Goal: Transaction & Acquisition: Purchase product/service

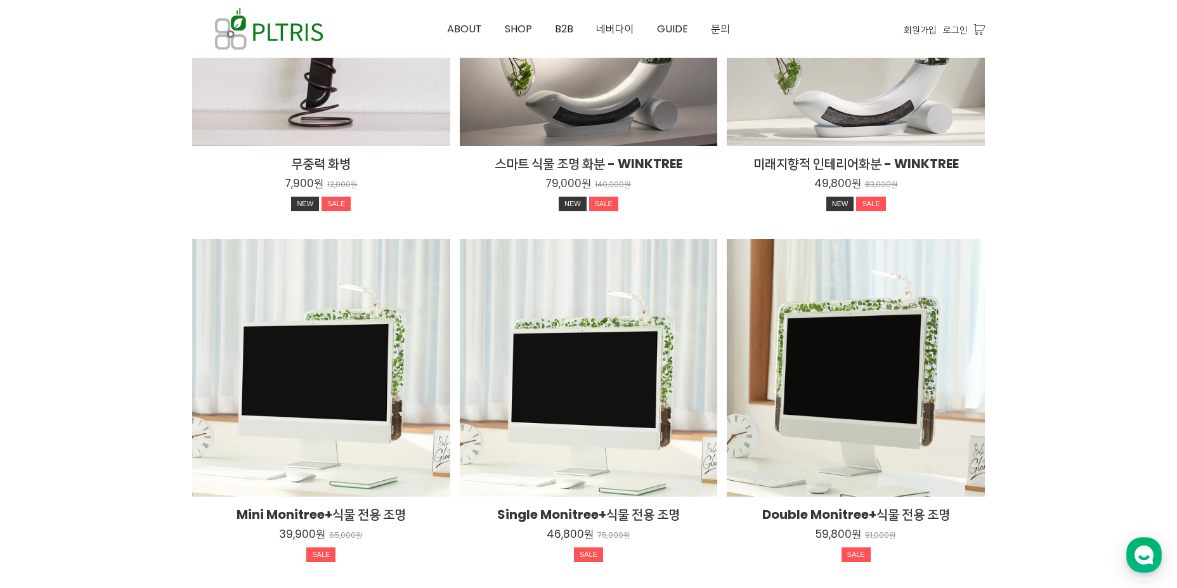
scroll to position [1841, 0]
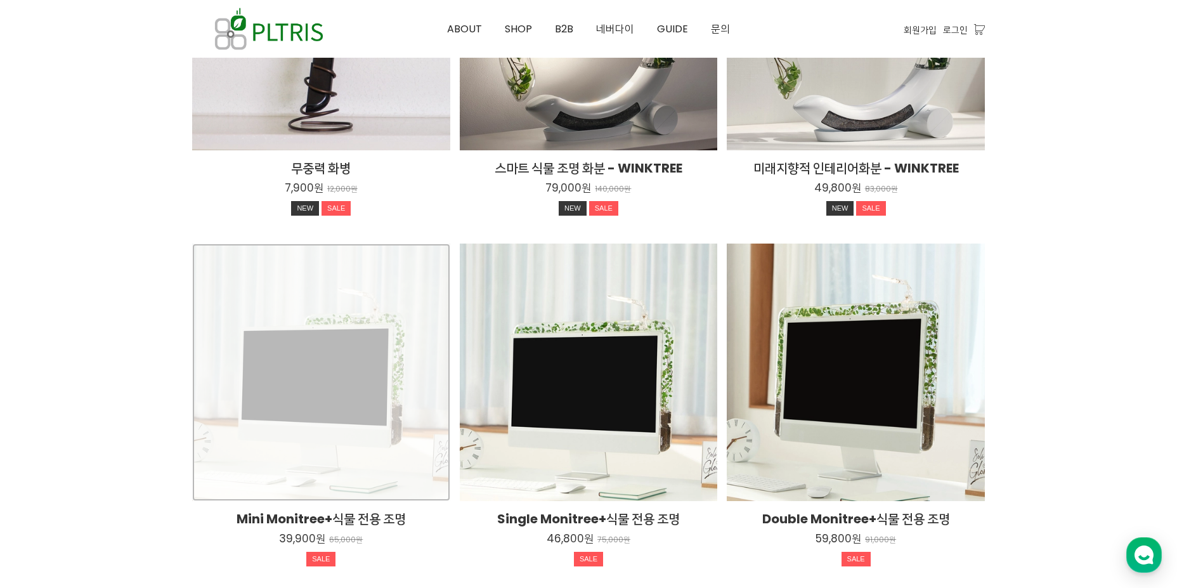
click at [318, 399] on div "Mini Monitree+식물 전용 조명 39,900원 65,000원 SALE TIME SALE" at bounding box center [321, 372] width 258 height 258
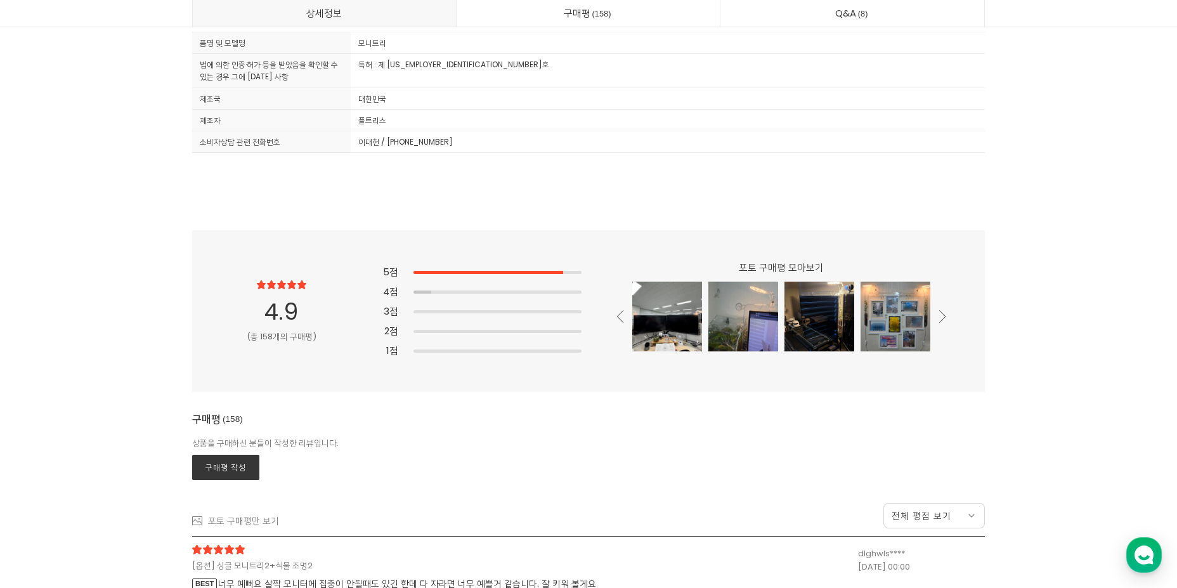
scroll to position [34294, 0]
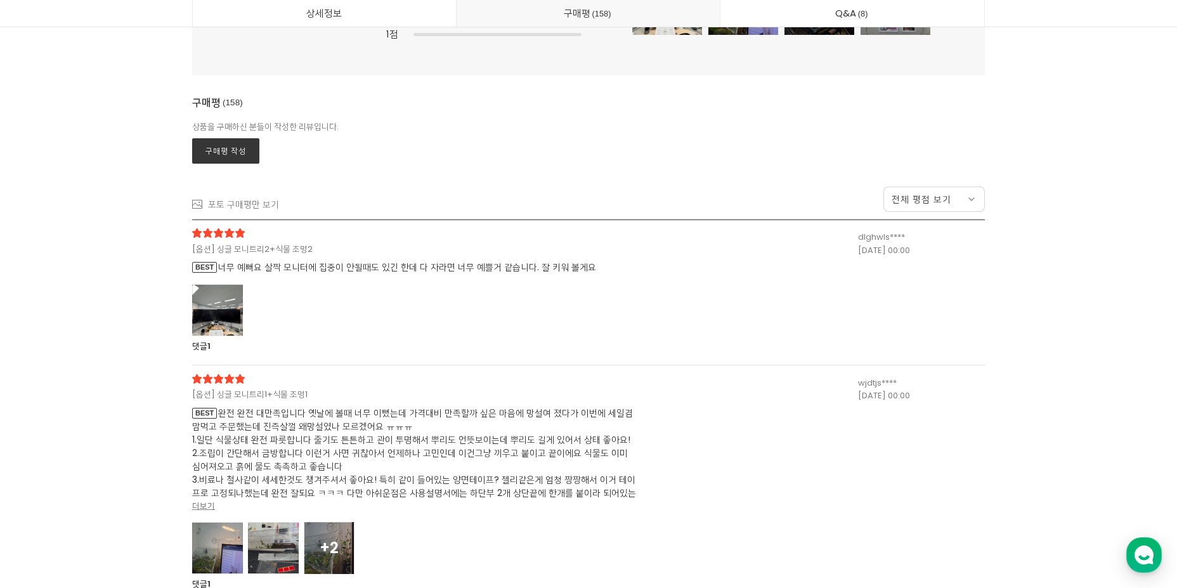
click at [226, 319] on div at bounding box center [217, 310] width 51 height 52
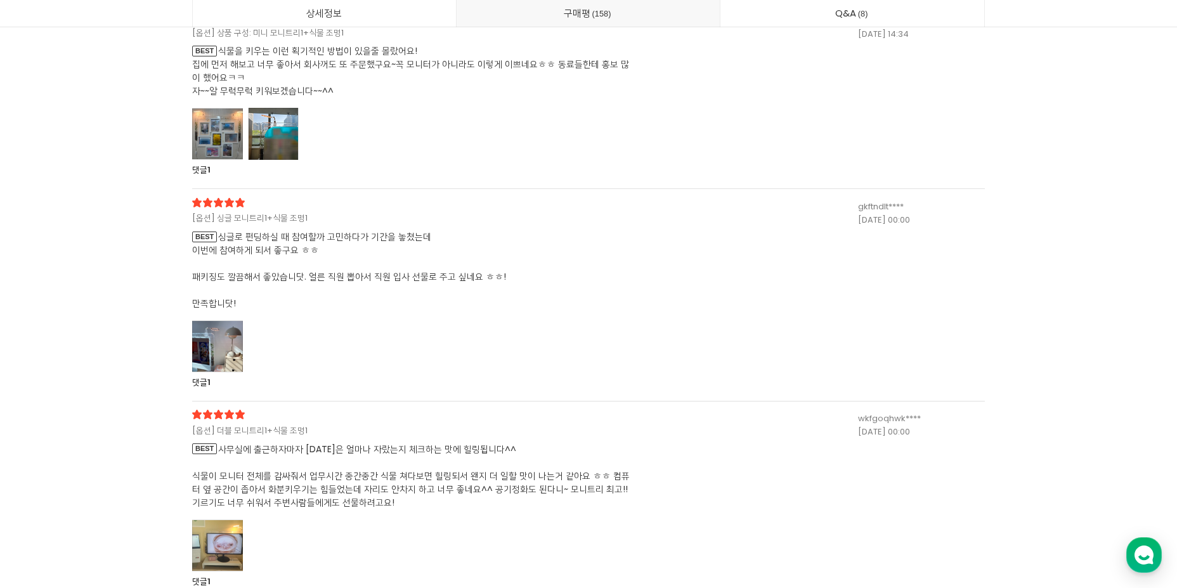
scroll to position [35435, 0]
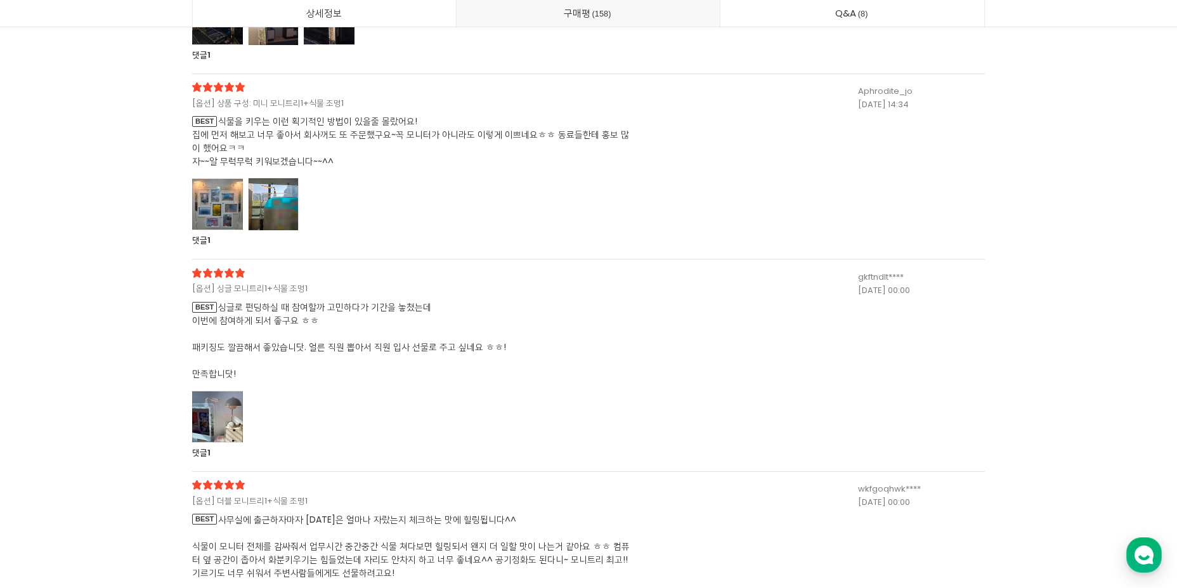
click at [205, 203] on div at bounding box center [217, 204] width 51 height 52
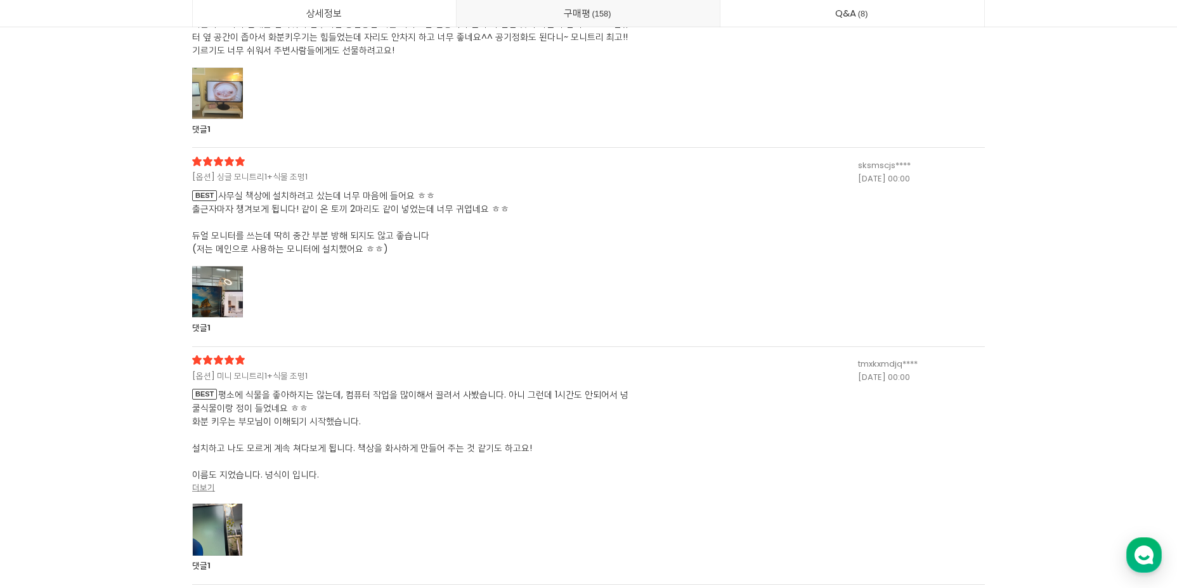
scroll to position [37020, 0]
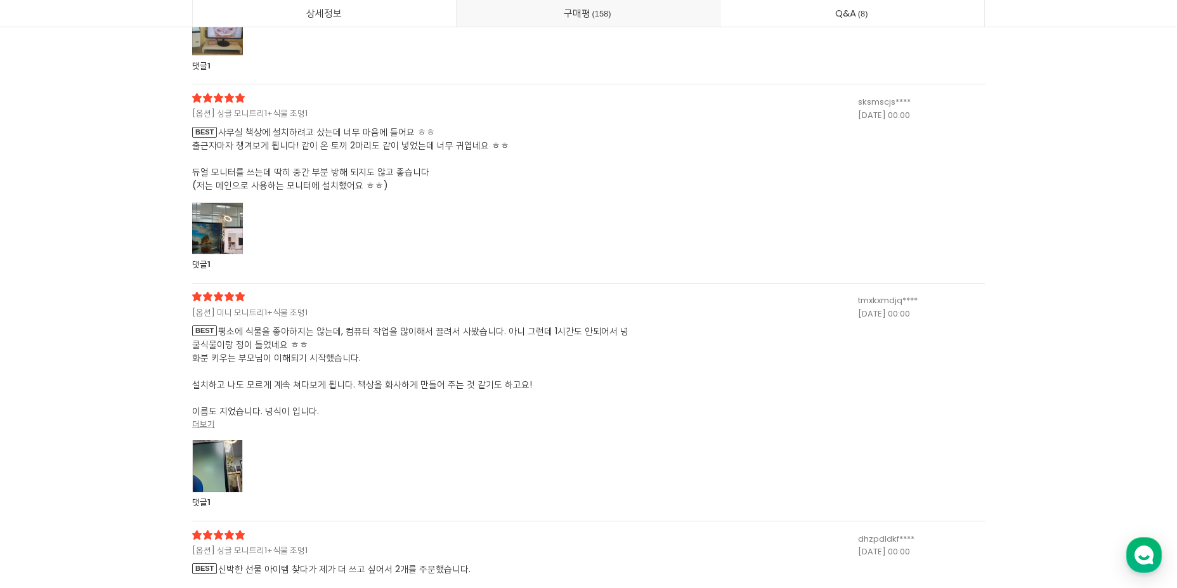
click at [233, 236] on div at bounding box center [217, 228] width 51 height 52
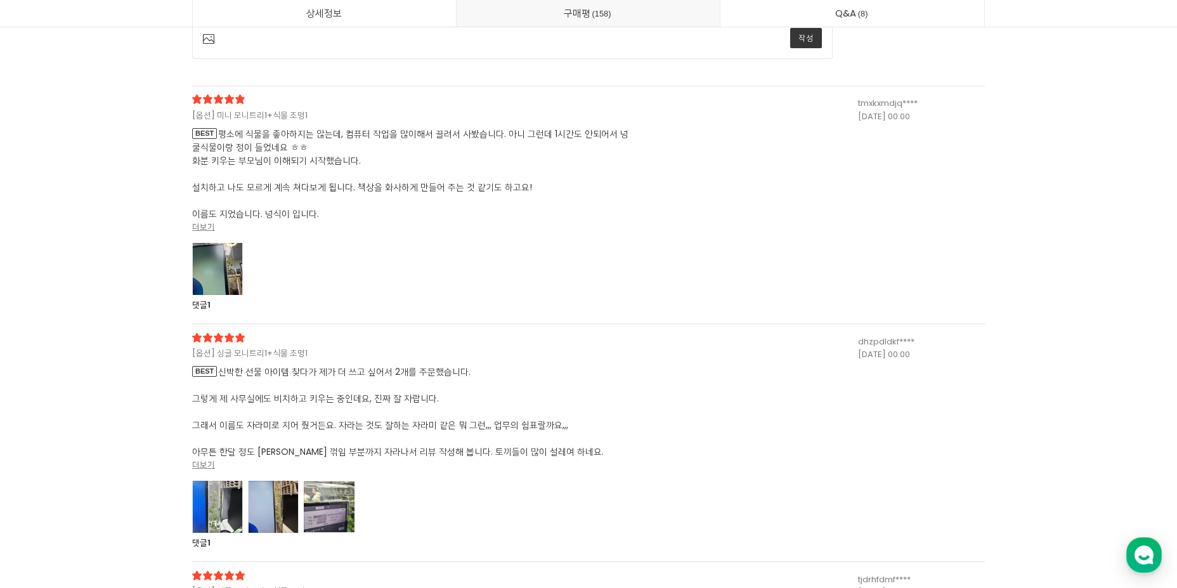
scroll to position [37654, 0]
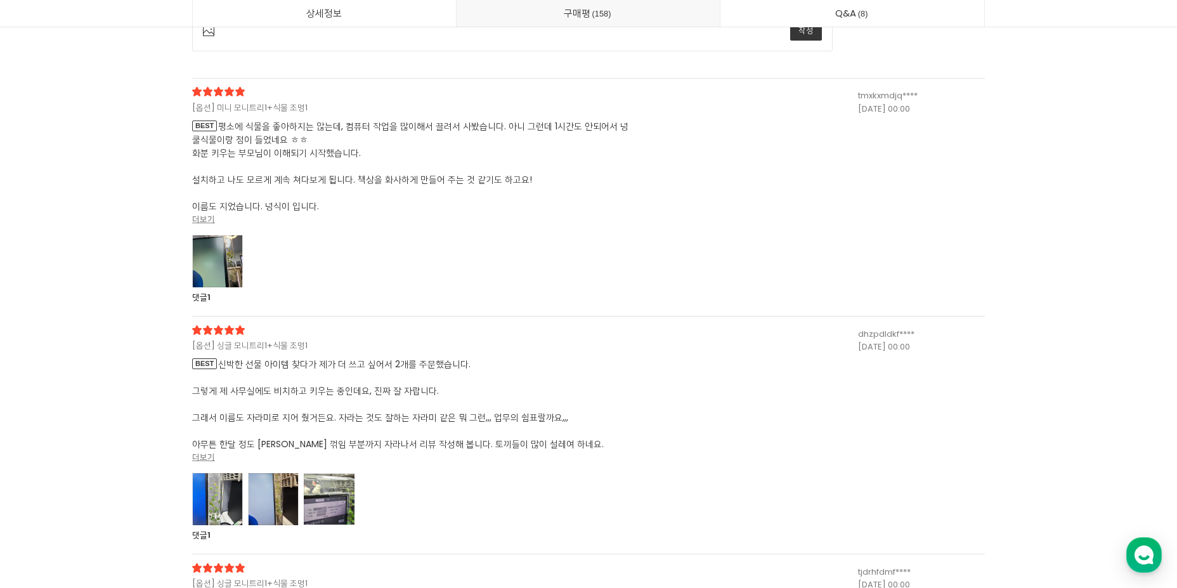
click at [216, 264] on div at bounding box center [217, 261] width 51 height 52
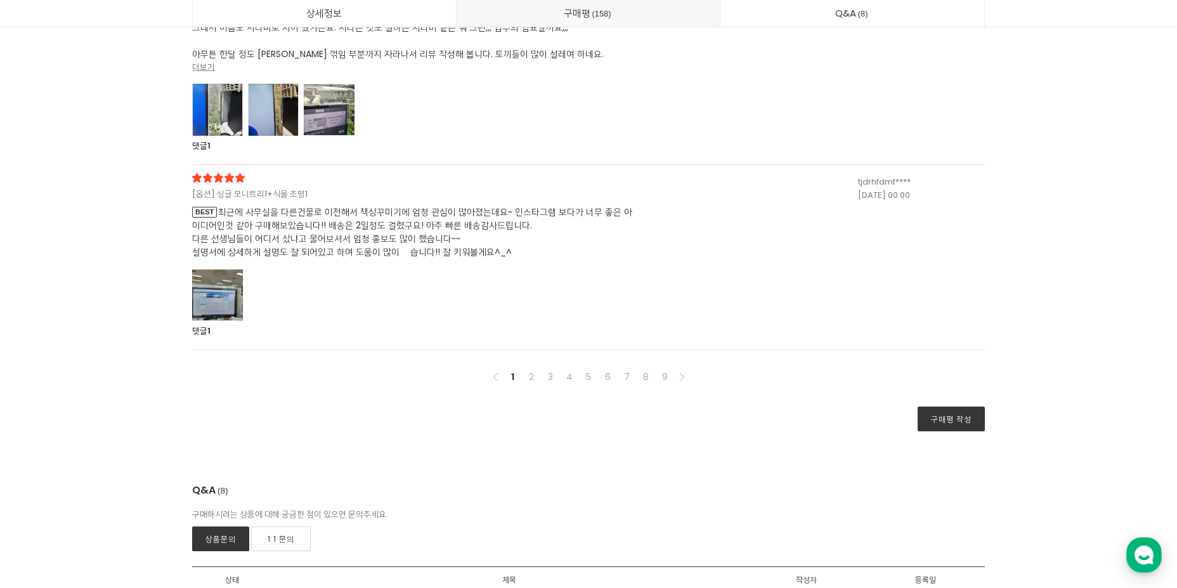
scroll to position [38668, 0]
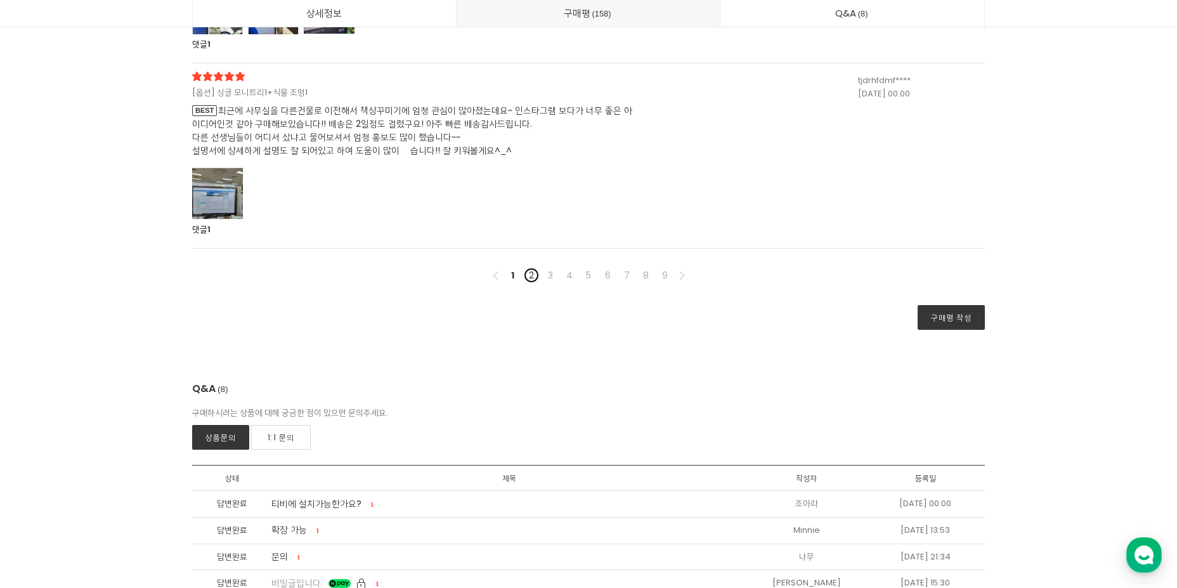
click at [530, 279] on link "2" at bounding box center [531, 275] width 15 height 15
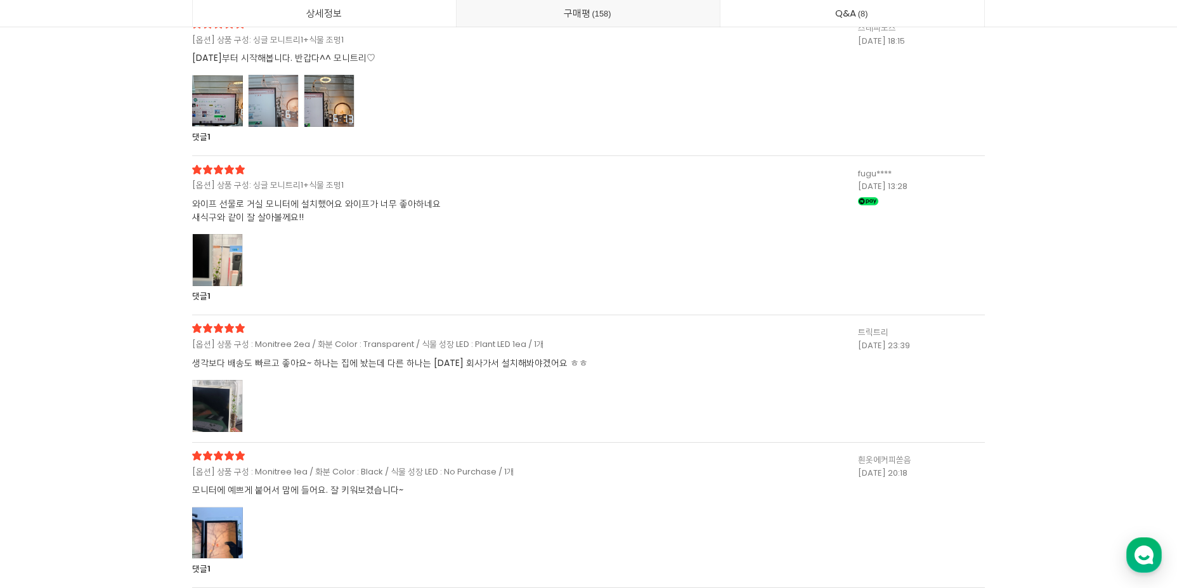
scroll to position [35591, 0]
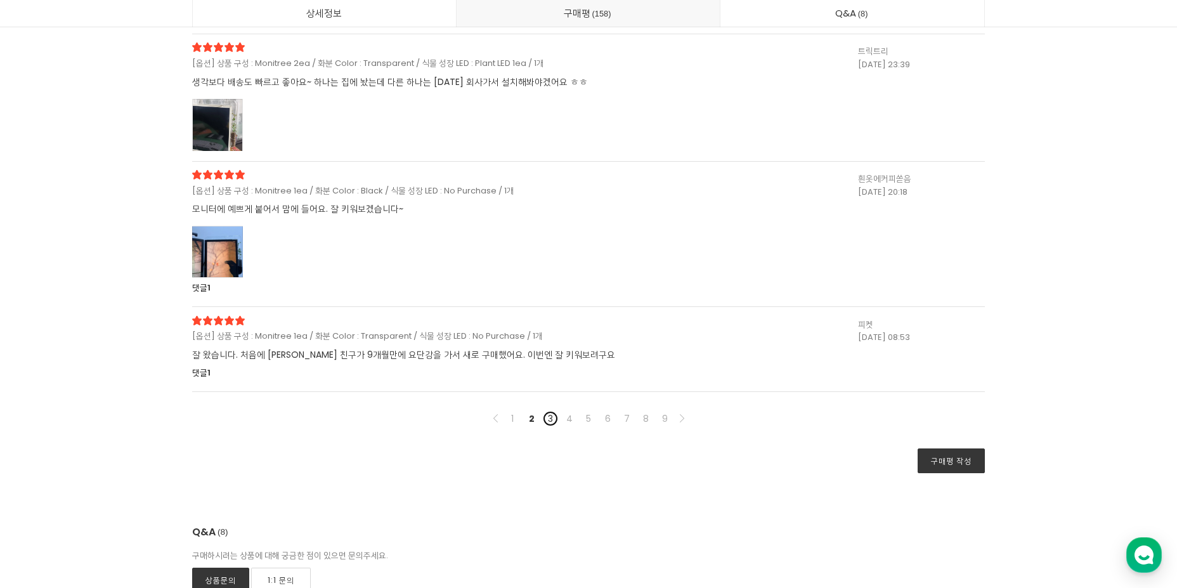
click at [551, 420] on link "3" at bounding box center [550, 418] width 15 height 15
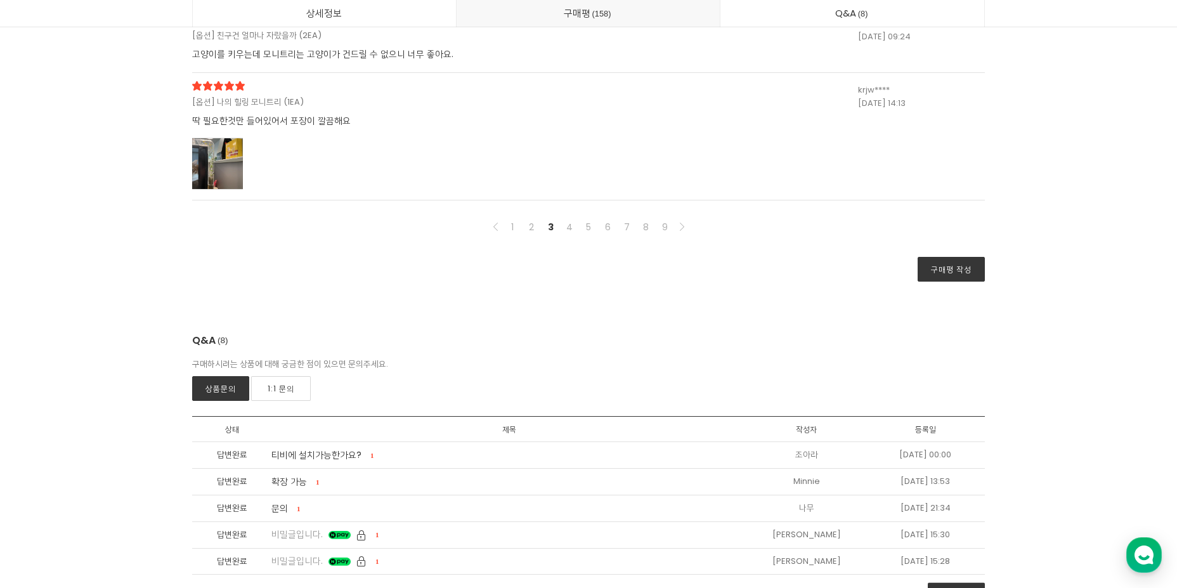
scroll to position [35148, 0]
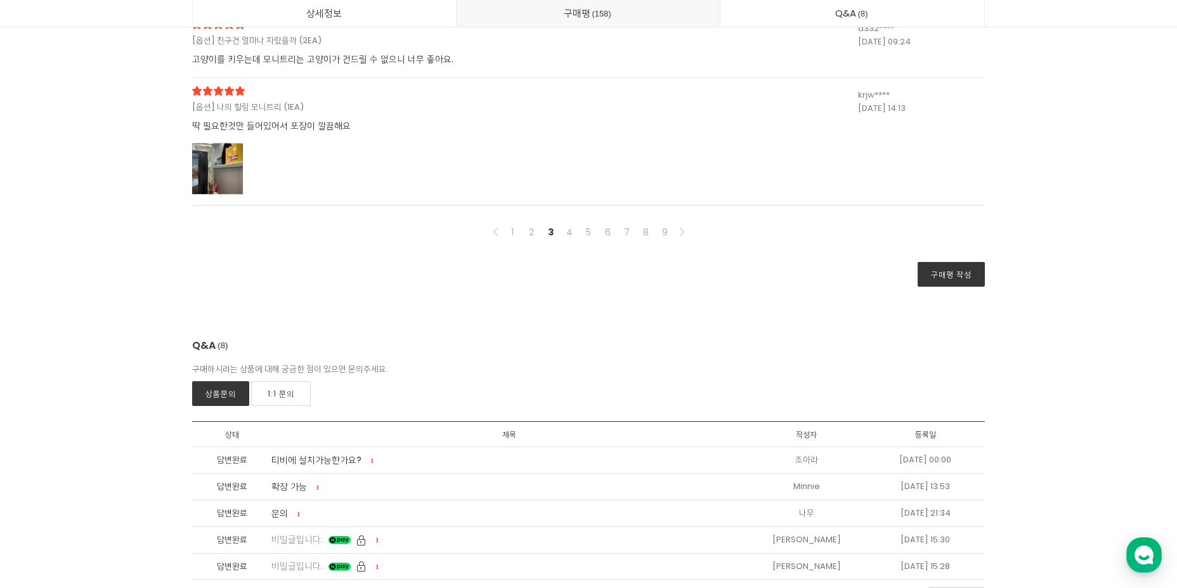
click at [606, 245] on nav "1 2 3 4 5 6 7 8 9 구매평 작성" at bounding box center [588, 249] width 792 height 75
click at [608, 235] on link "6" at bounding box center [607, 231] width 15 height 15
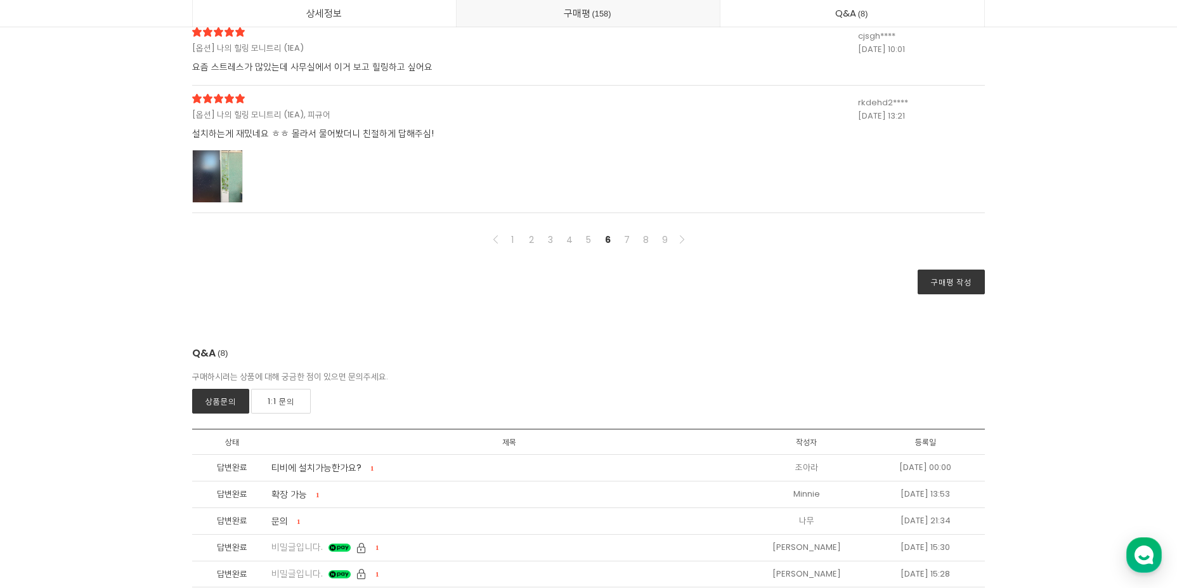
scroll to position [34387, 0]
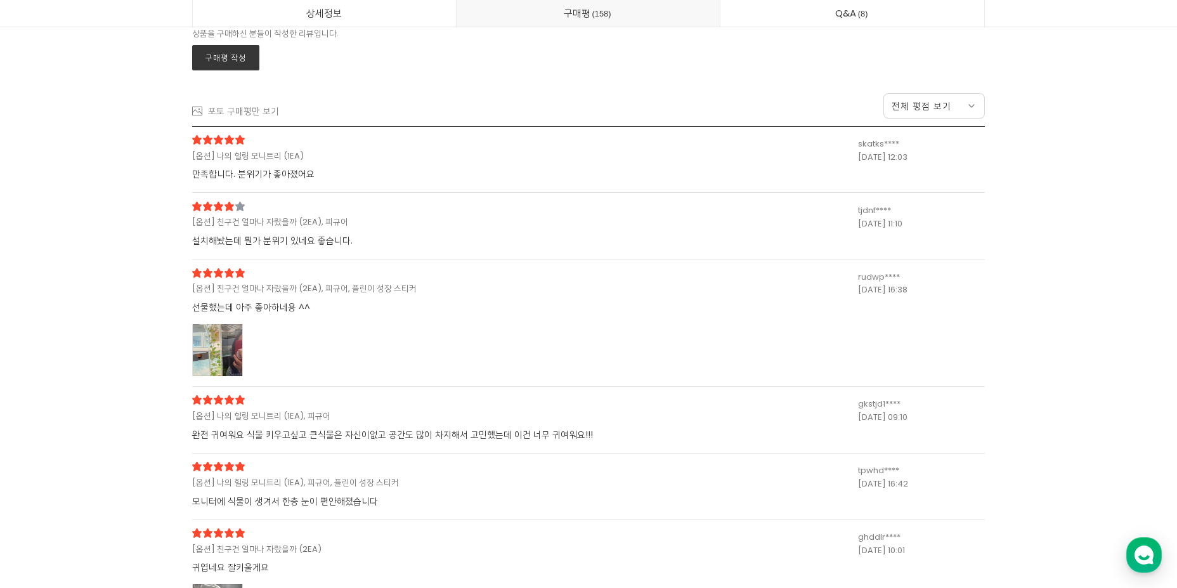
click at [224, 352] on div at bounding box center [217, 350] width 51 height 52
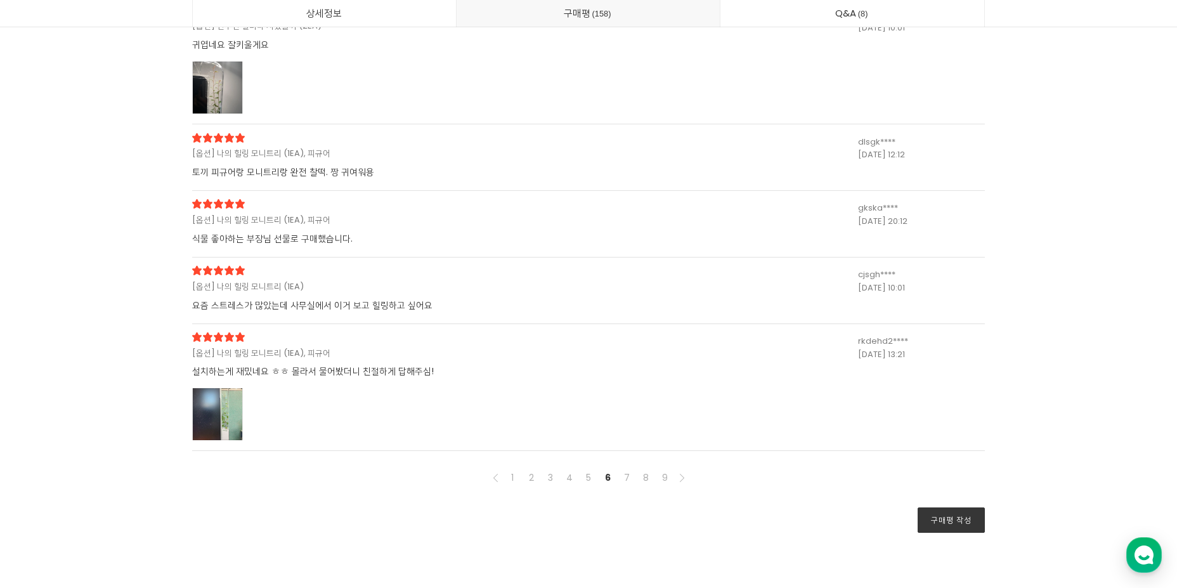
scroll to position [35908, 0]
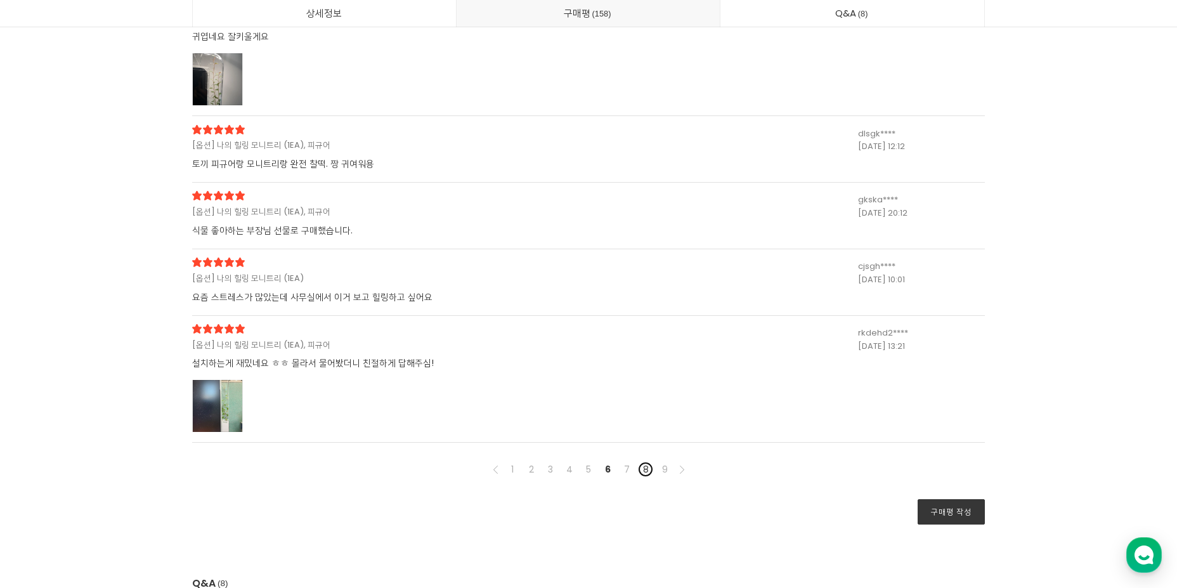
click at [645, 471] on link "8" at bounding box center [645, 468] width 15 height 15
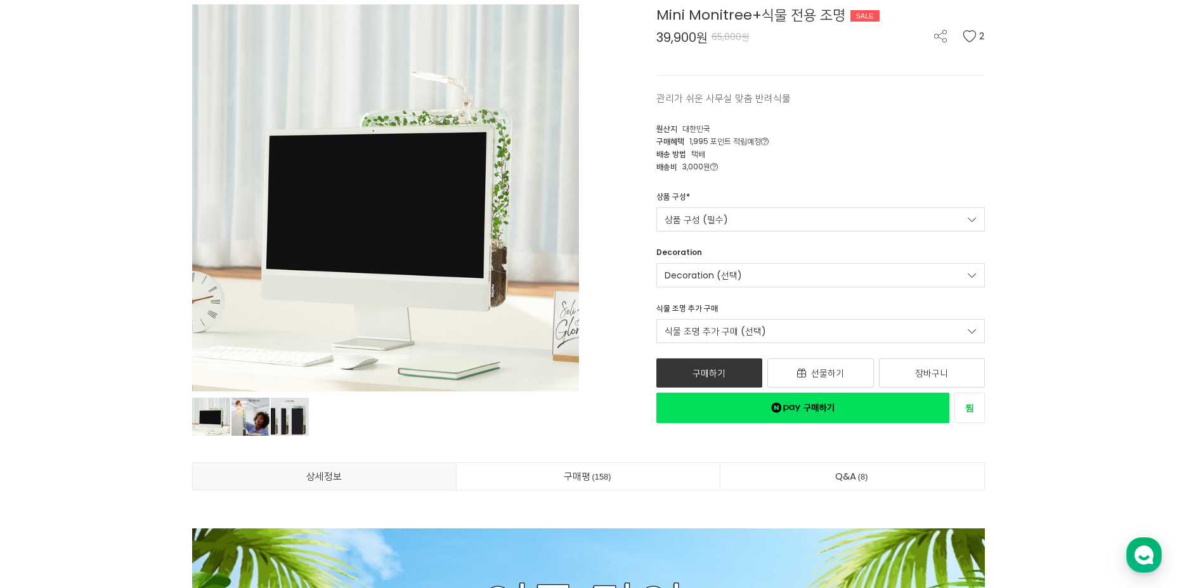
scroll to position [0, 0]
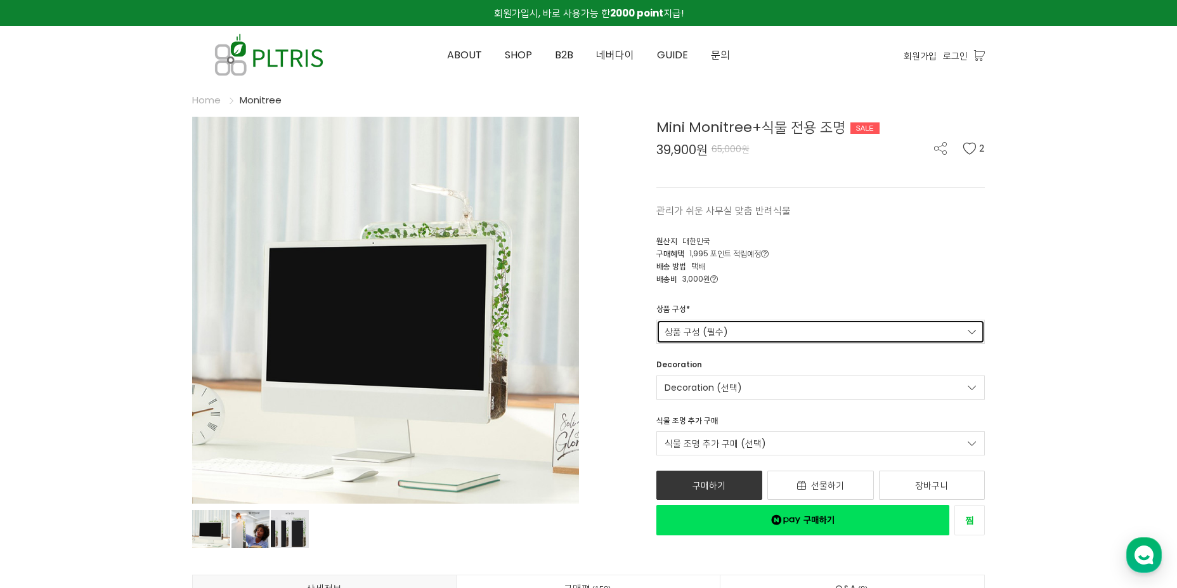
click at [706, 328] on link "상품 구성 (필수)" at bounding box center [820, 331] width 329 height 24
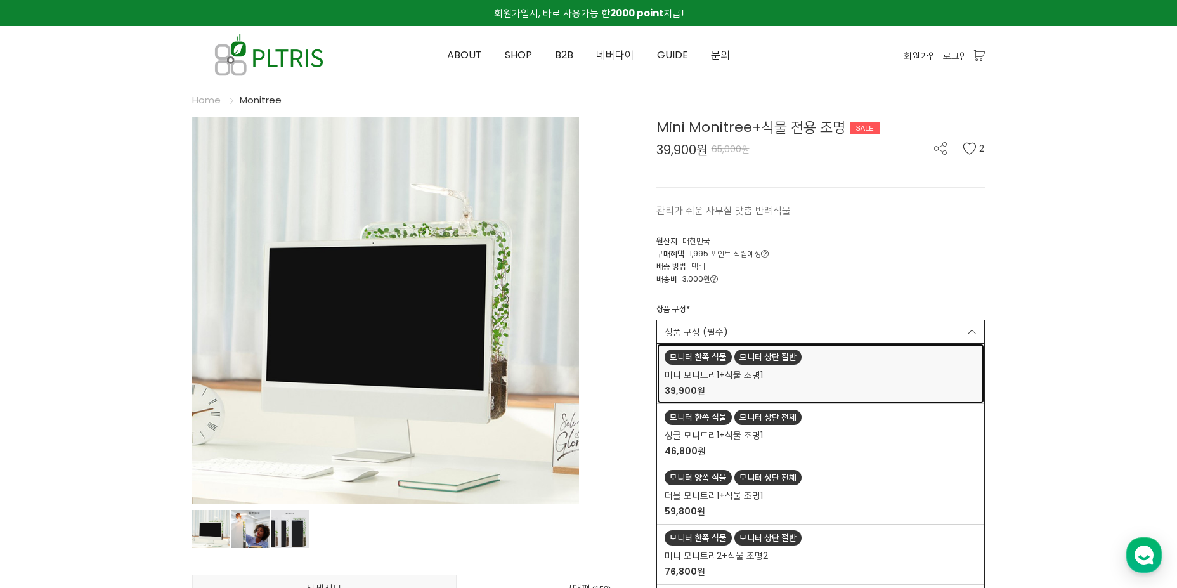
click at [725, 373] on span "미니 모니트리1+식물 조명1" at bounding box center [713, 374] width 98 height 13
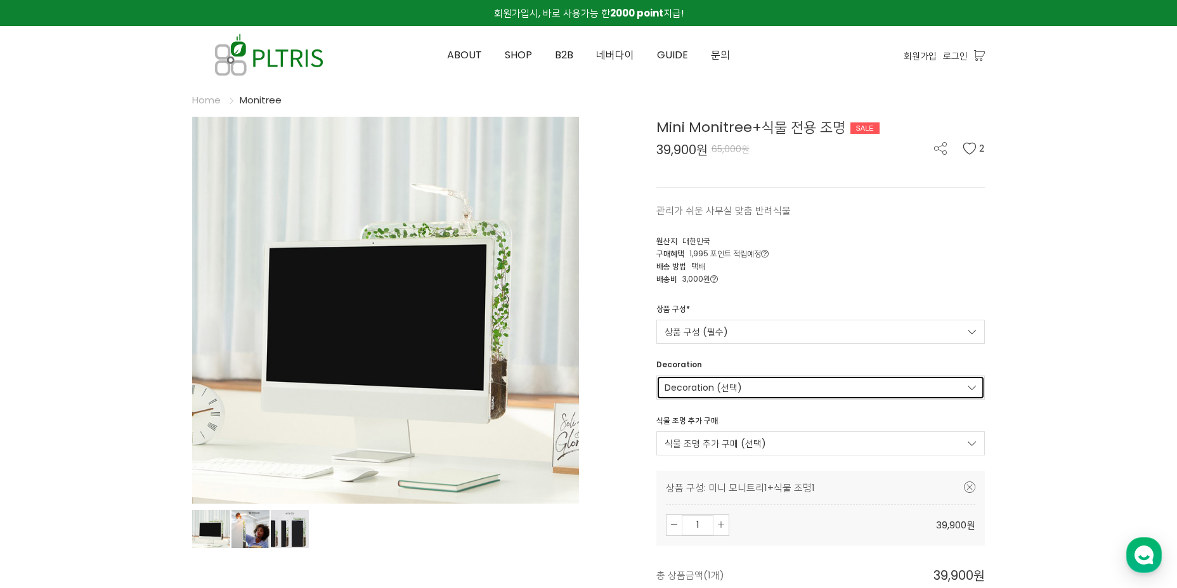
click at [723, 384] on link "Decoration (선택)" at bounding box center [820, 387] width 329 height 24
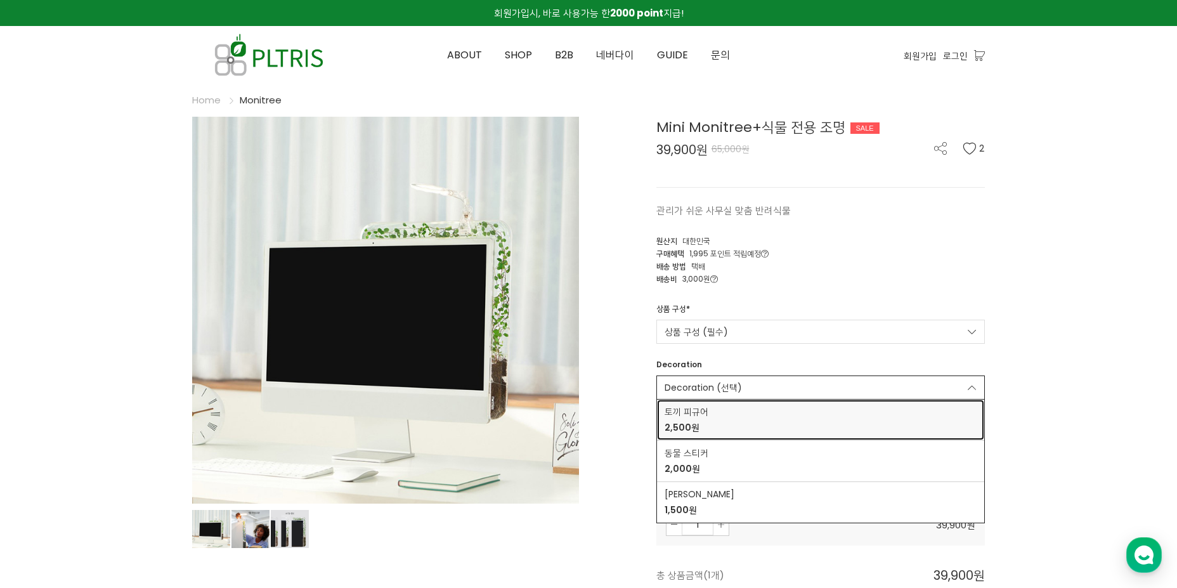
click at [718, 418] on span "토끼 피규어" at bounding box center [820, 411] width 313 height 13
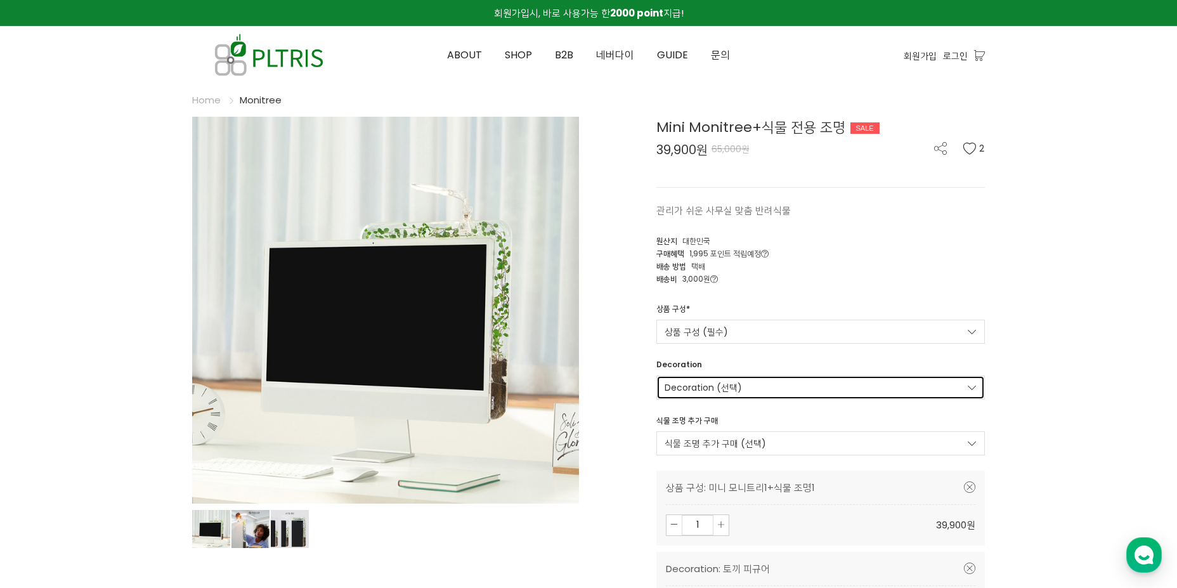
click at [718, 391] on link "Decoration (선택)" at bounding box center [820, 387] width 329 height 24
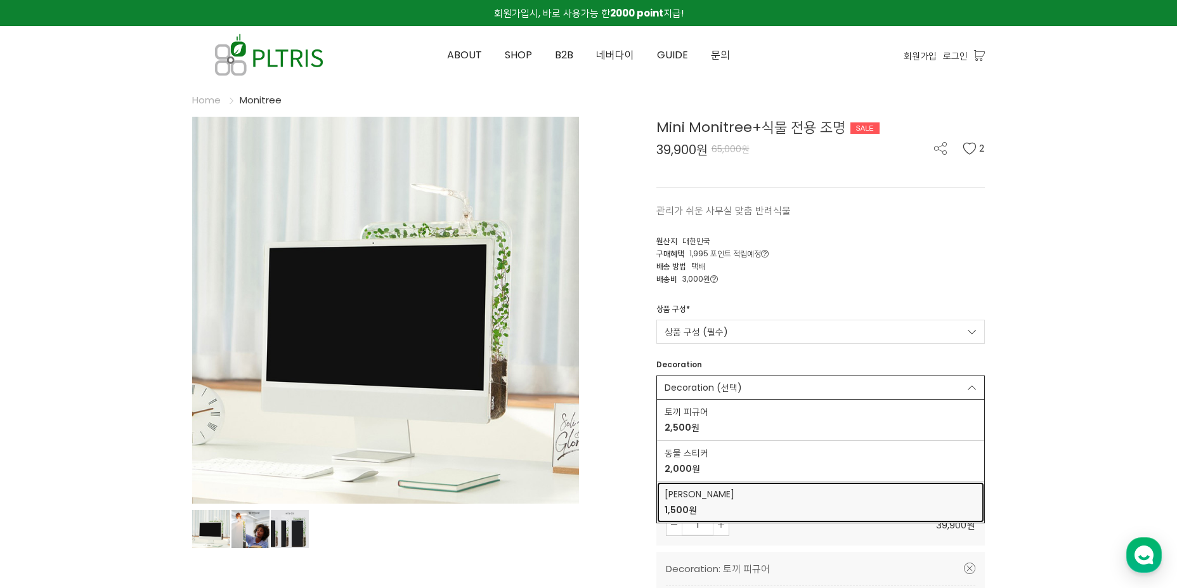
click at [692, 493] on span "이파리 스티커" at bounding box center [820, 493] width 313 height 13
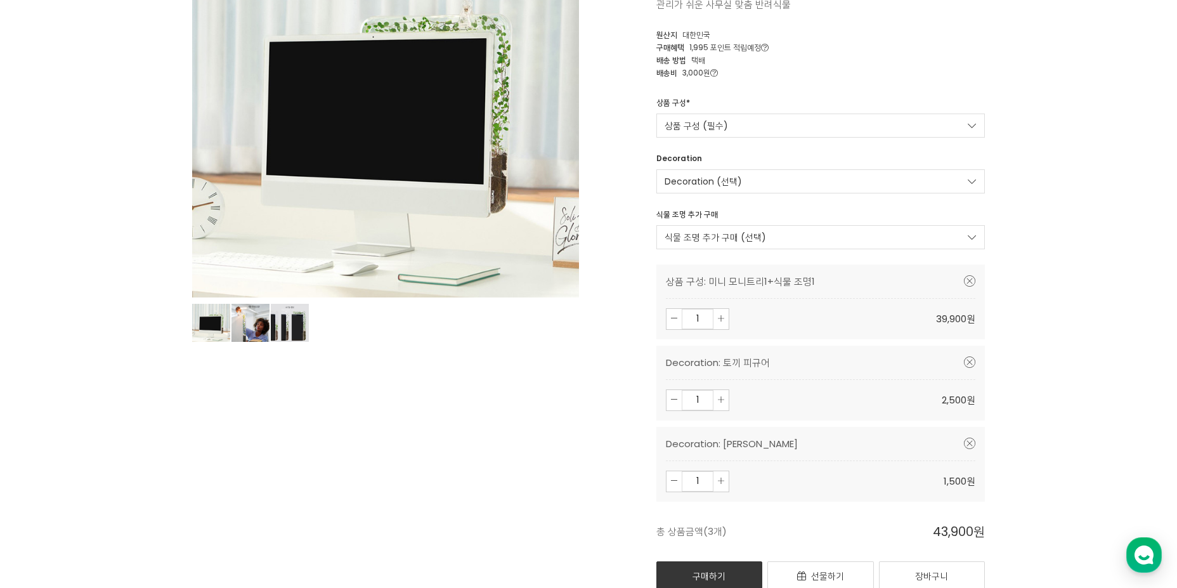
scroll to position [380, 0]
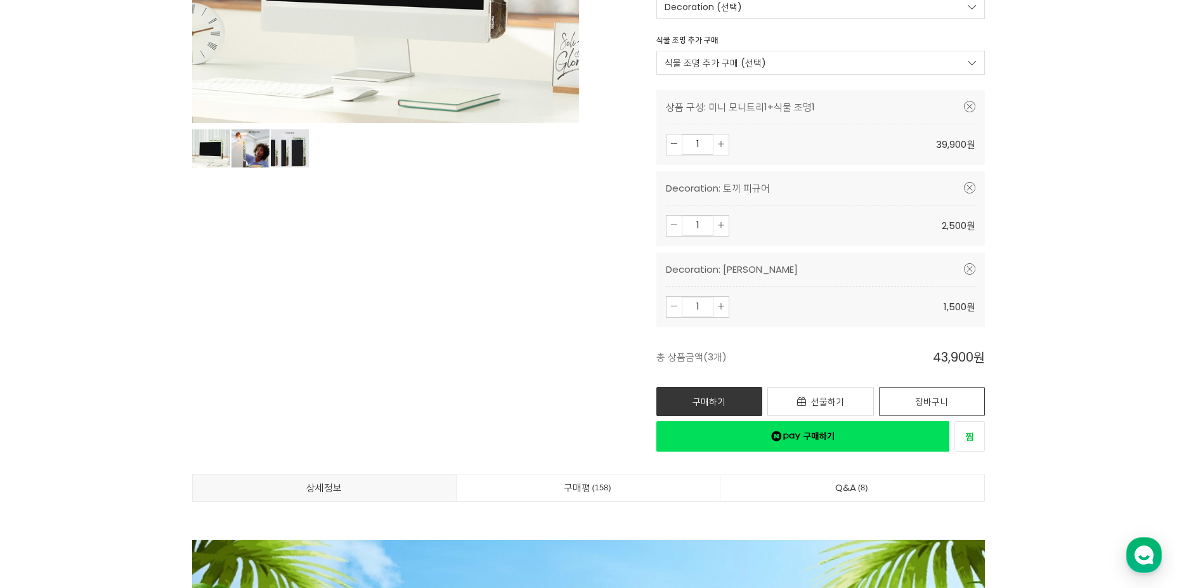
click at [925, 409] on link "장바구니" at bounding box center [932, 401] width 106 height 29
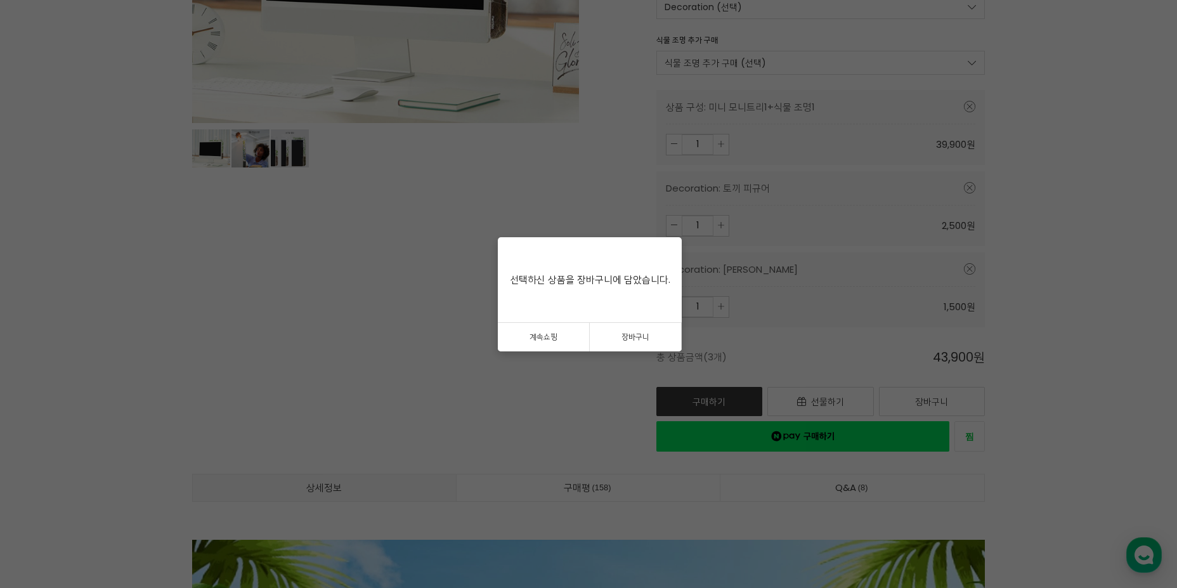
click at [571, 342] on link "계속쇼핑" at bounding box center [544, 337] width 92 height 29
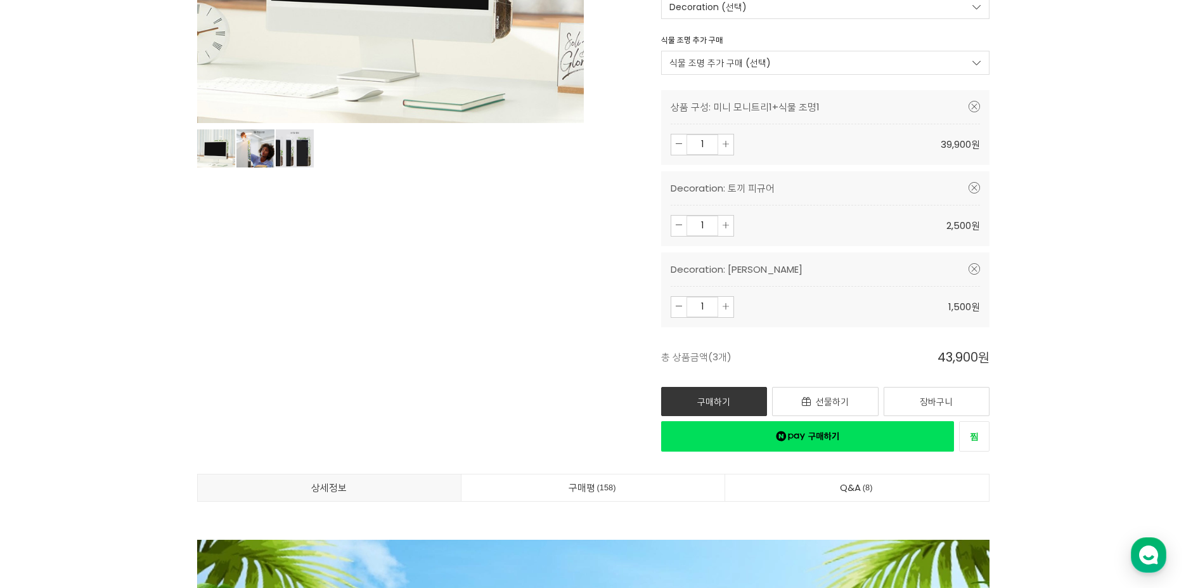
scroll to position [0, 0]
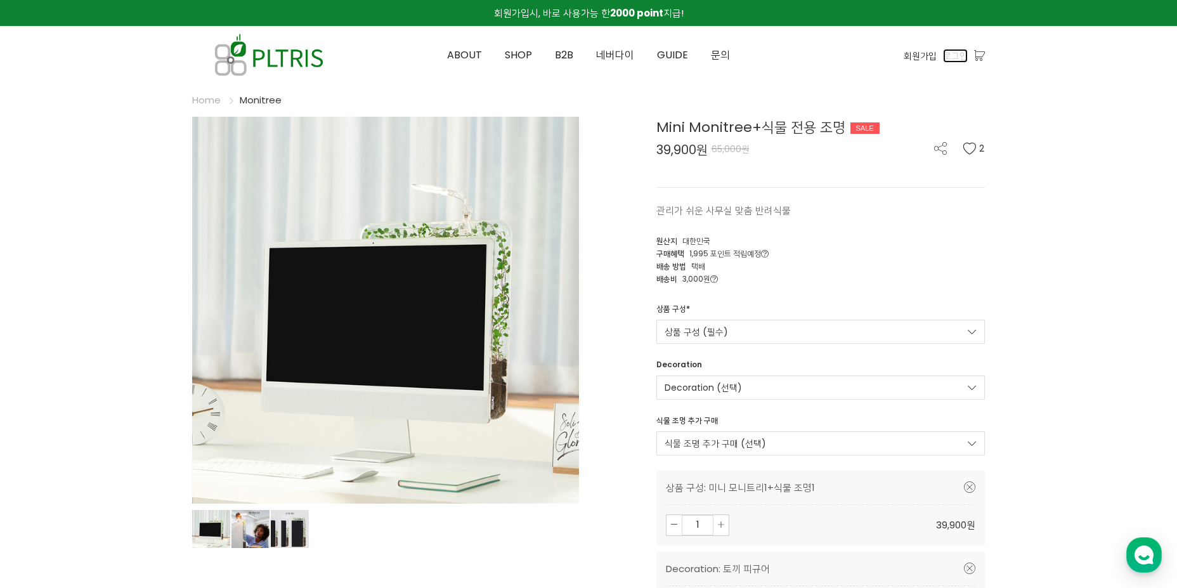
click at [950, 59] on span "로그인" at bounding box center [955, 56] width 25 height 14
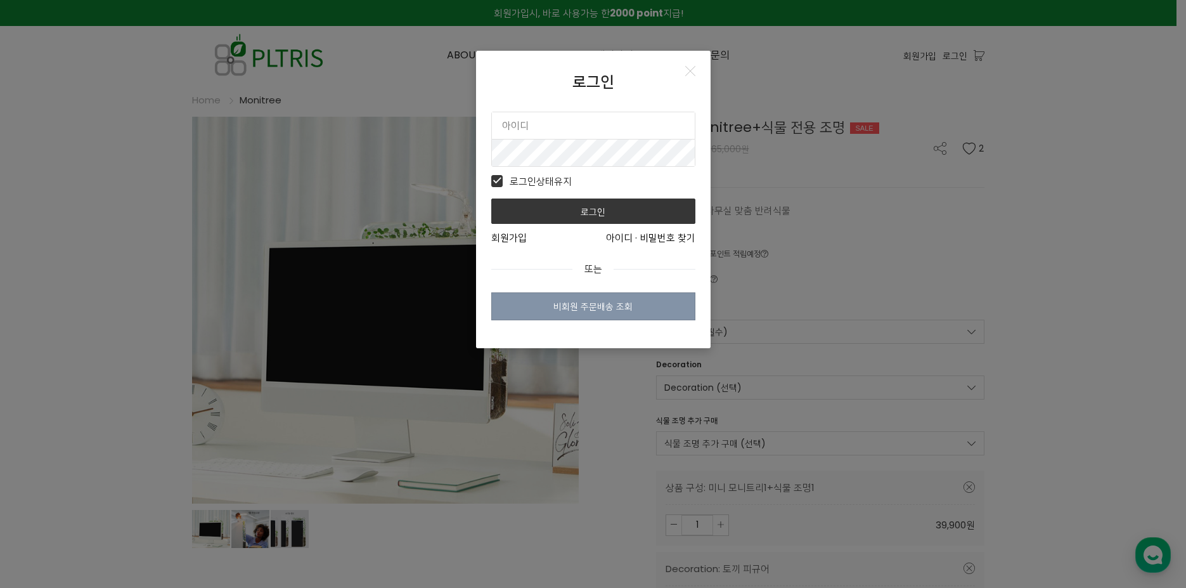
click at [569, 117] on input "text" at bounding box center [593, 125] width 203 height 27
type input "ㅓ"
type input "jina3421"
click at [491, 198] on button "로그인" at bounding box center [593, 210] width 204 height 25
click at [511, 237] on link "회원가입" at bounding box center [508, 237] width 35 height 15
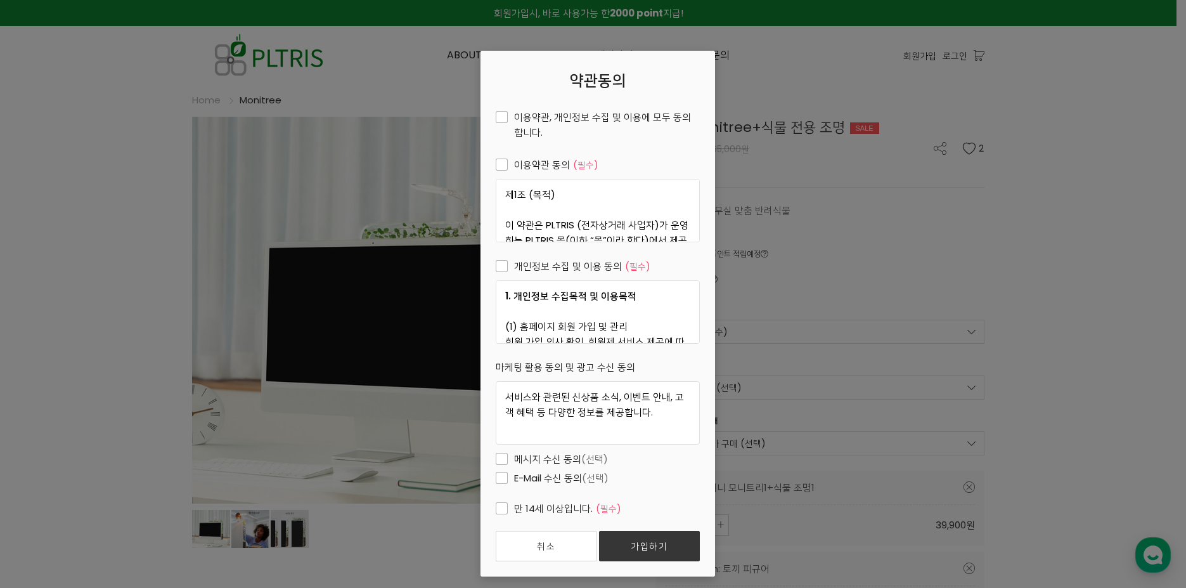
click at [570, 119] on span "이용약관, 개인정보 수집 및 이용에 모두 동의합니다." at bounding box center [598, 125] width 204 height 30
click at [491, 119] on input "이용약관, 개인정보 수집 및 이용에 모두 동의합니다." at bounding box center [487, 116] width 8 height 8
checkbox input "true"
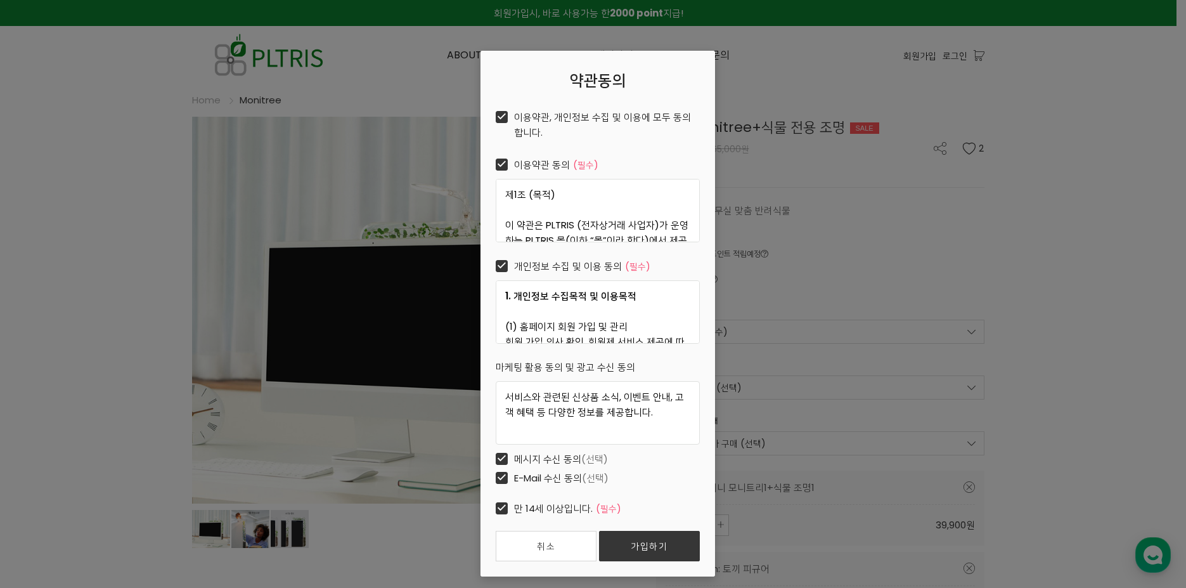
checkbox input "true"
click at [647, 541] on link "가입하기" at bounding box center [649, 546] width 101 height 30
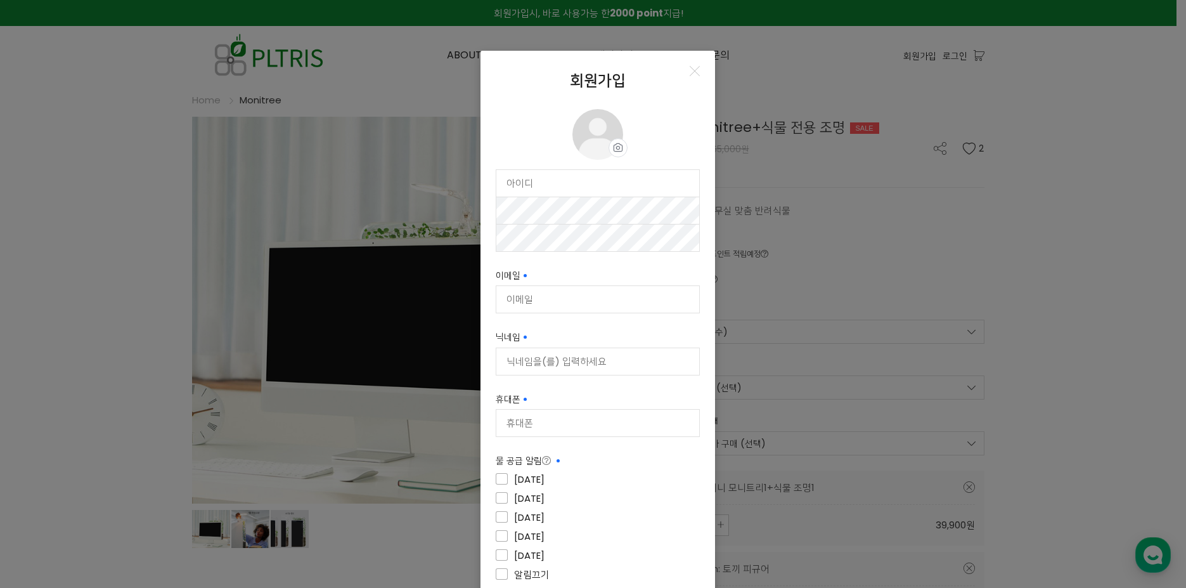
click at [541, 178] on input "text" at bounding box center [597, 183] width 203 height 27
type input "jina3421"
click at [528, 301] on input "이메일 필수입력" at bounding box center [597, 299] width 203 height 27
type input "jina3421@naver.com"
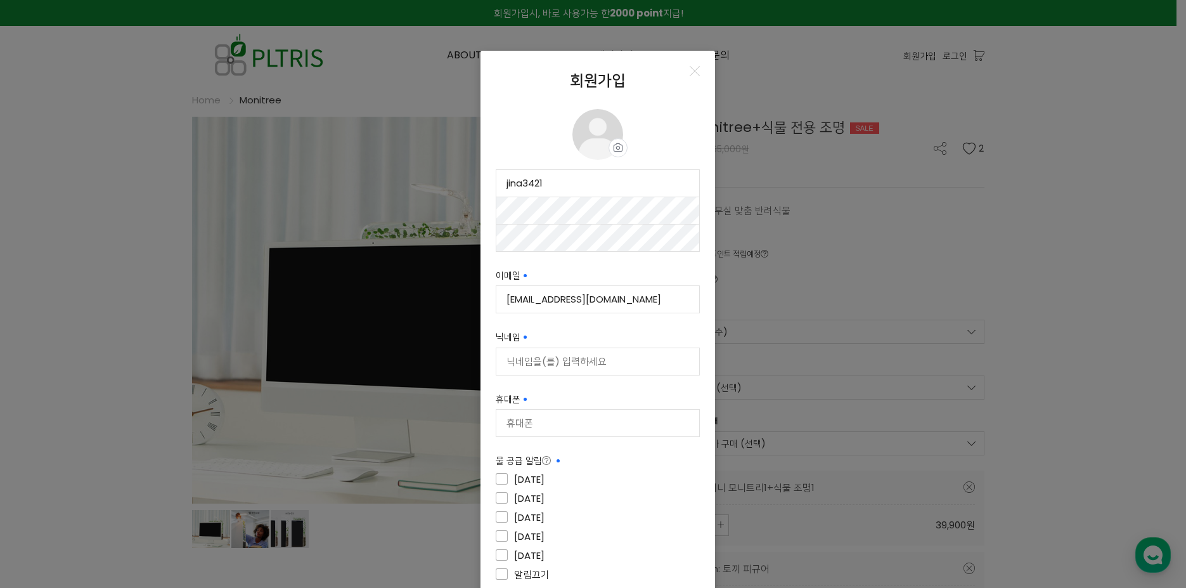
click at [414, 221] on div "회원가입 프로필 이미지 프로필 사진 설정 수정 삭제 jina3421 사용 가능 사용 가능 사용 가능 이메일 필수입력 jina3421@naver…" at bounding box center [593, 294] width 1186 height 588
click at [296, 236] on div "회원가입 프로필 이미지 프로필 사진 설정 수정 삭제 jina3421 사용 가능 사용 가능 사용 가능 이메일 필수입력 jina3421@naver…" at bounding box center [593, 294] width 1186 height 588
click at [524, 362] on input "닉네임 필수입력" at bounding box center [597, 361] width 203 height 27
type input "r"
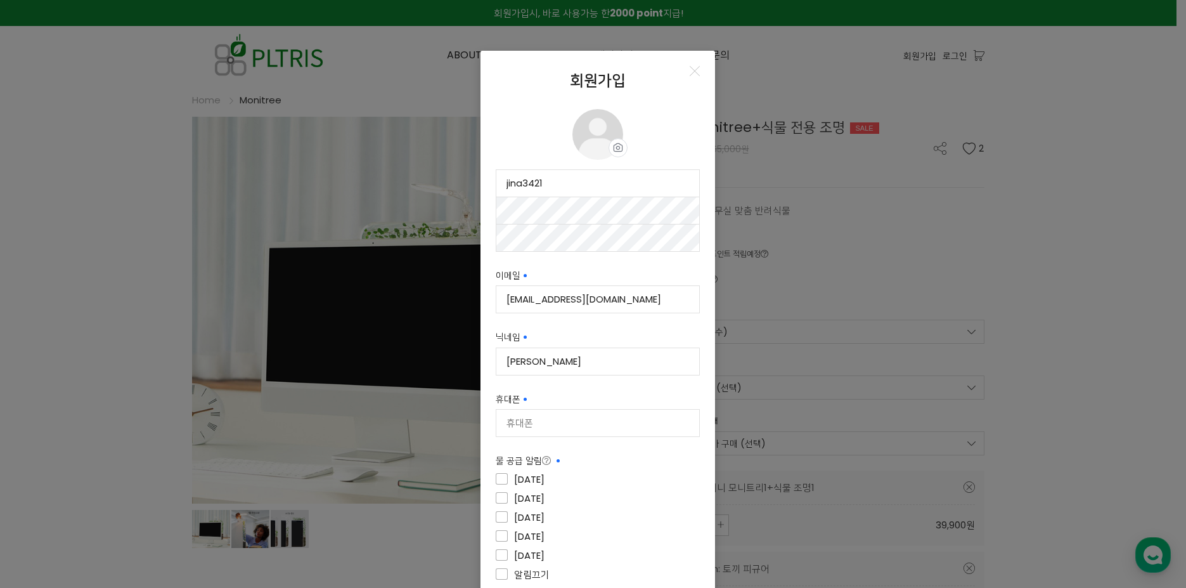
type input "김젤리"
click at [504, 428] on input "휴대폰" at bounding box center [597, 422] width 203 height 27
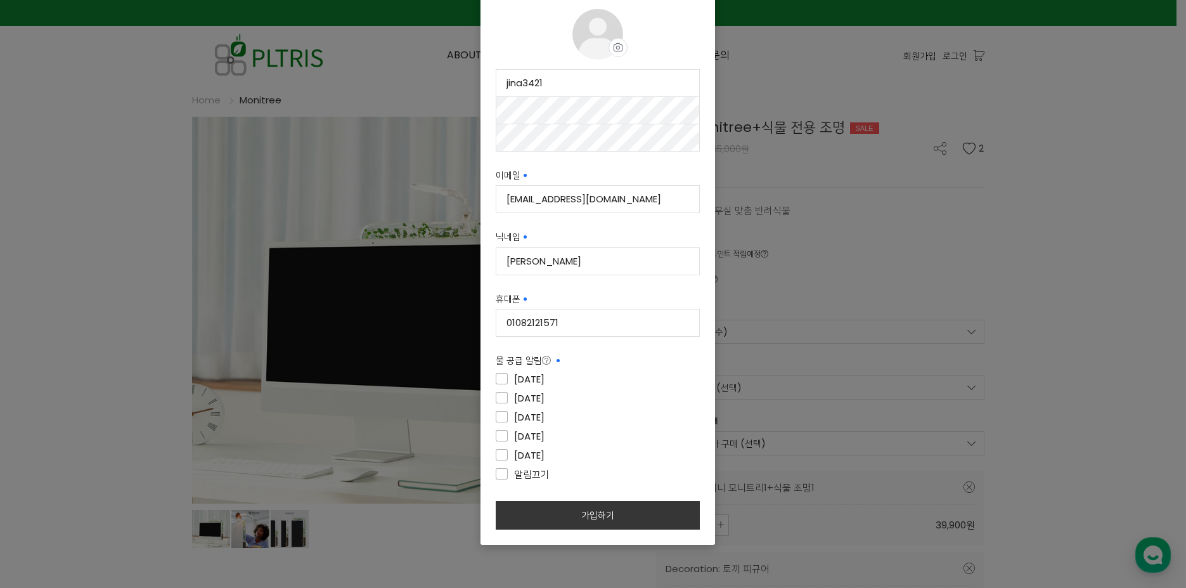
scroll to position [108, 0]
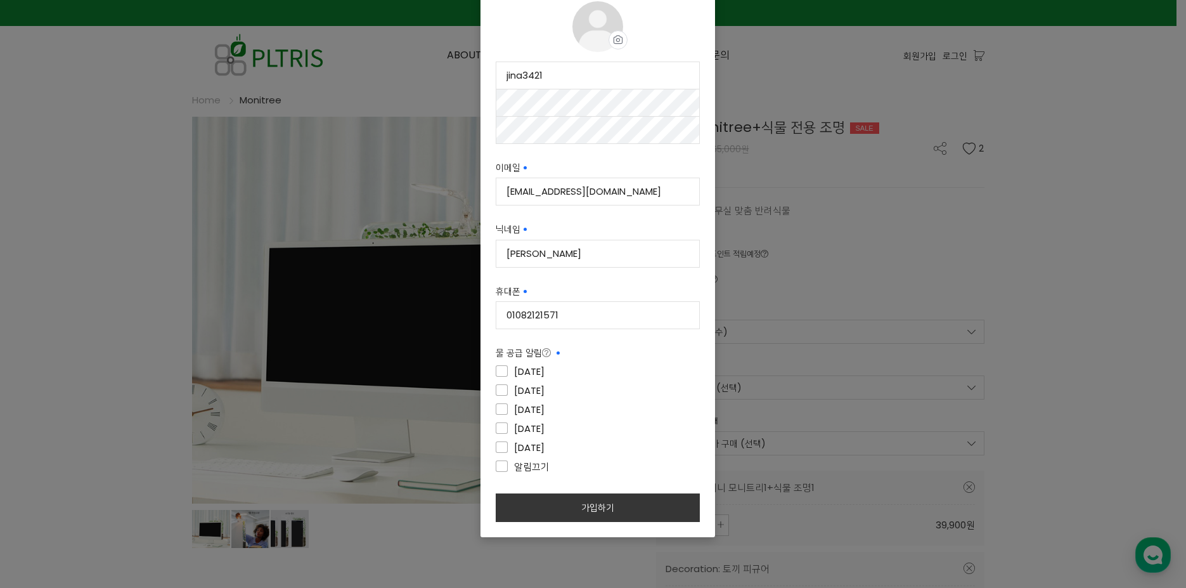
type input "01082121571"
click at [557, 354] on icon "필수입력" at bounding box center [558, 352] width 3 height 3
click at [542, 353] on icon at bounding box center [546, 352] width 9 height 9
click at [498, 368] on span "월요일" at bounding box center [520, 371] width 49 height 15
click at [498, 368] on input"] "월요일" at bounding box center [585, 370] width 204 height 8
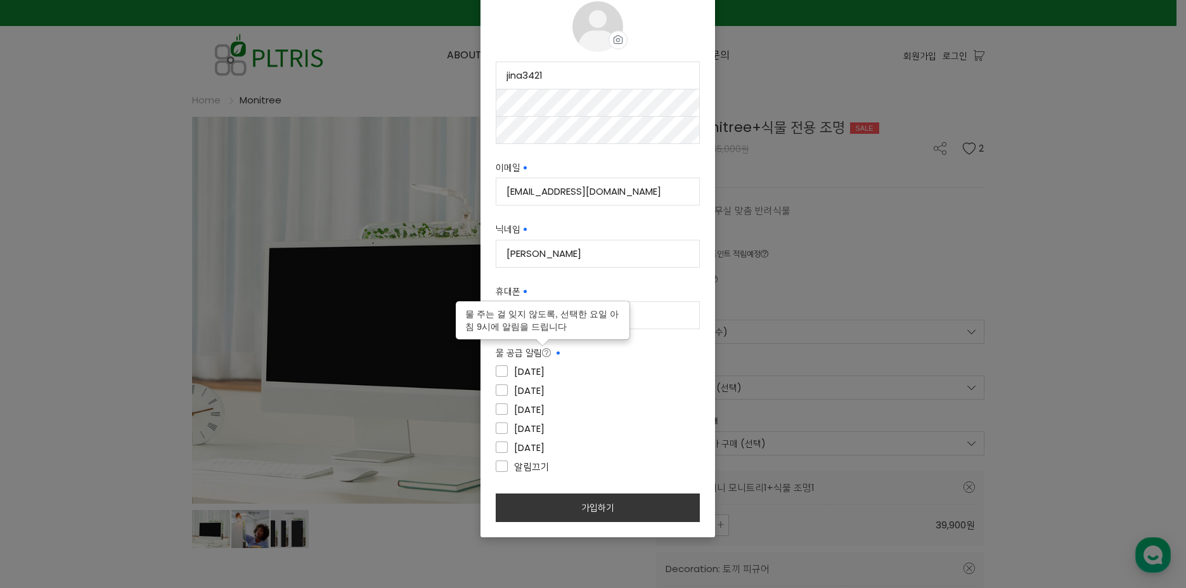
checkbox input"] "true"
click at [496, 448] on span "금요일" at bounding box center [520, 447] width 49 height 15
click at [496, 448] on input"] "금요일" at bounding box center [585, 446] width 204 height 8
checkbox input"] "true"
click at [572, 508] on button "가입하기" at bounding box center [598, 507] width 204 height 29
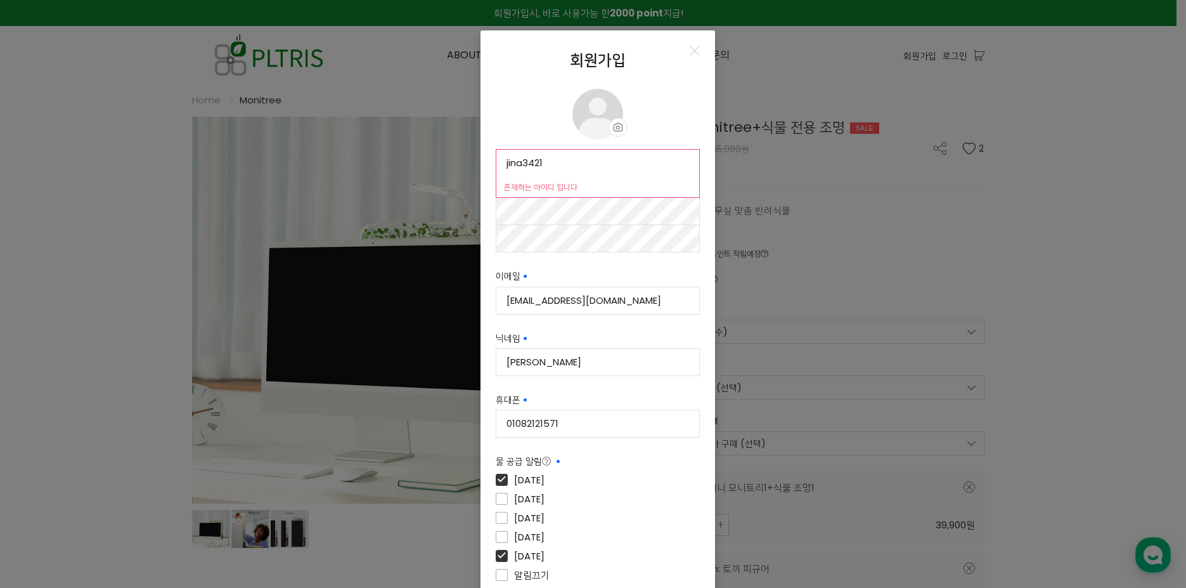
scroll to position [0, 0]
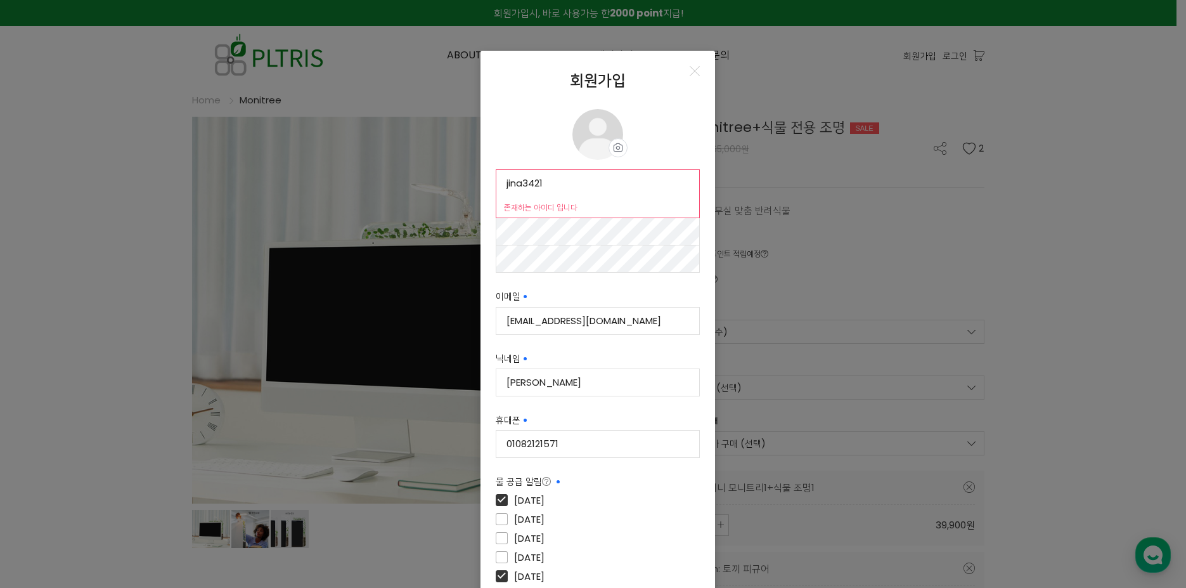
click at [1069, 259] on div "회원가입 프로필 이미지 프로필 사진 설정 수정 삭제 jina3421 사용 가능 존재하는 아이디 입니다 사용 가능 사용 가능 이메일 필수입력 j…" at bounding box center [593, 294] width 1186 height 588
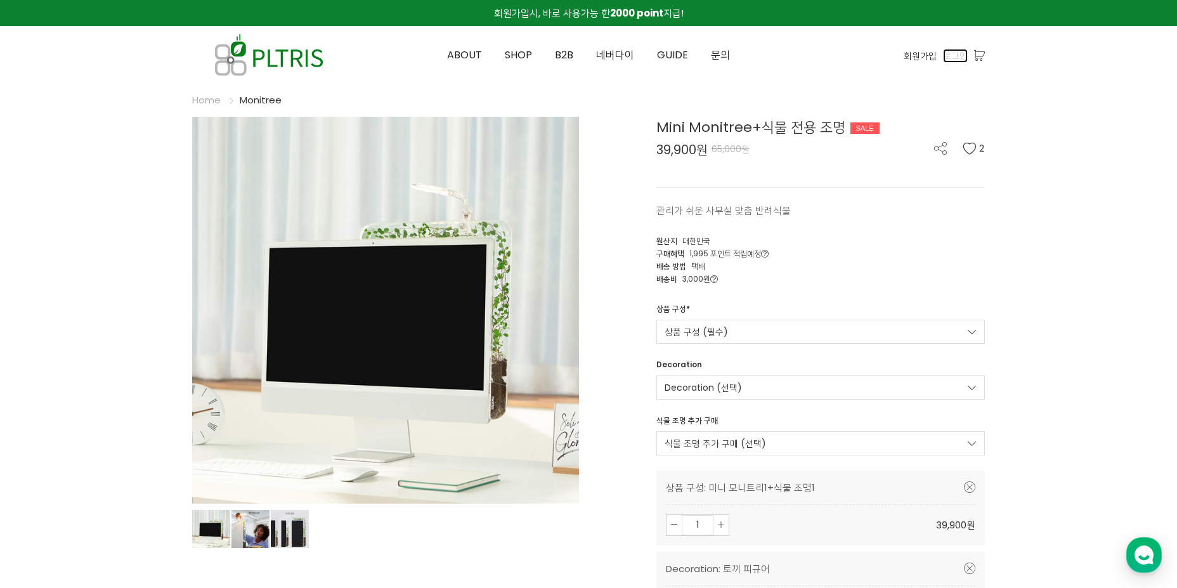
click at [961, 56] on span "로그인" at bounding box center [955, 56] width 25 height 14
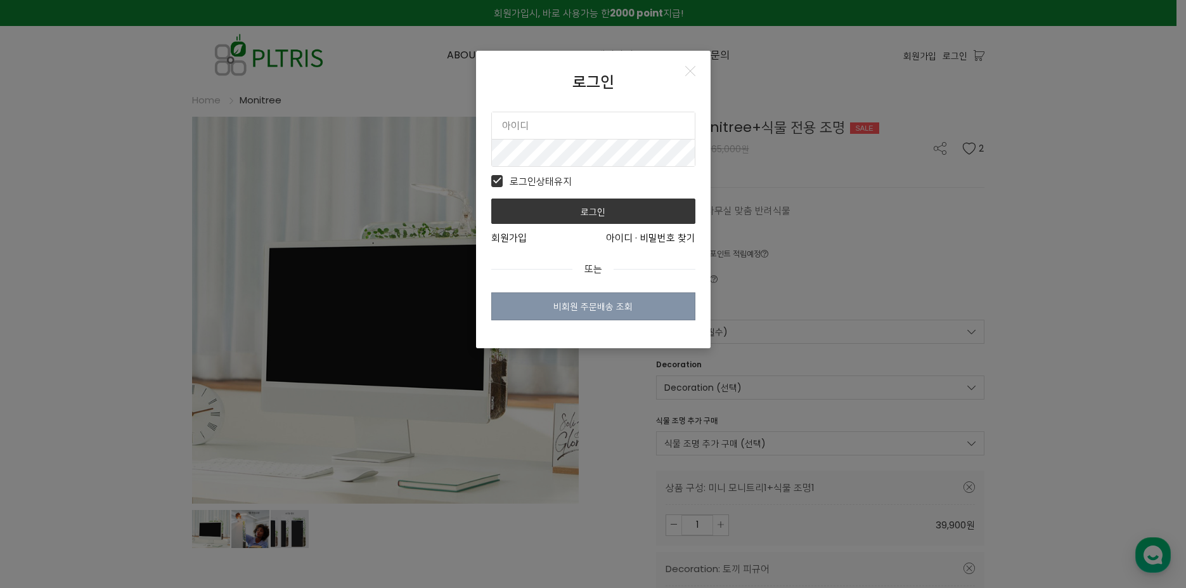
click at [583, 134] on input "text" at bounding box center [593, 125] width 203 height 27
type input "jina3421"
click at [491, 198] on button "로그인" at bounding box center [593, 210] width 204 height 25
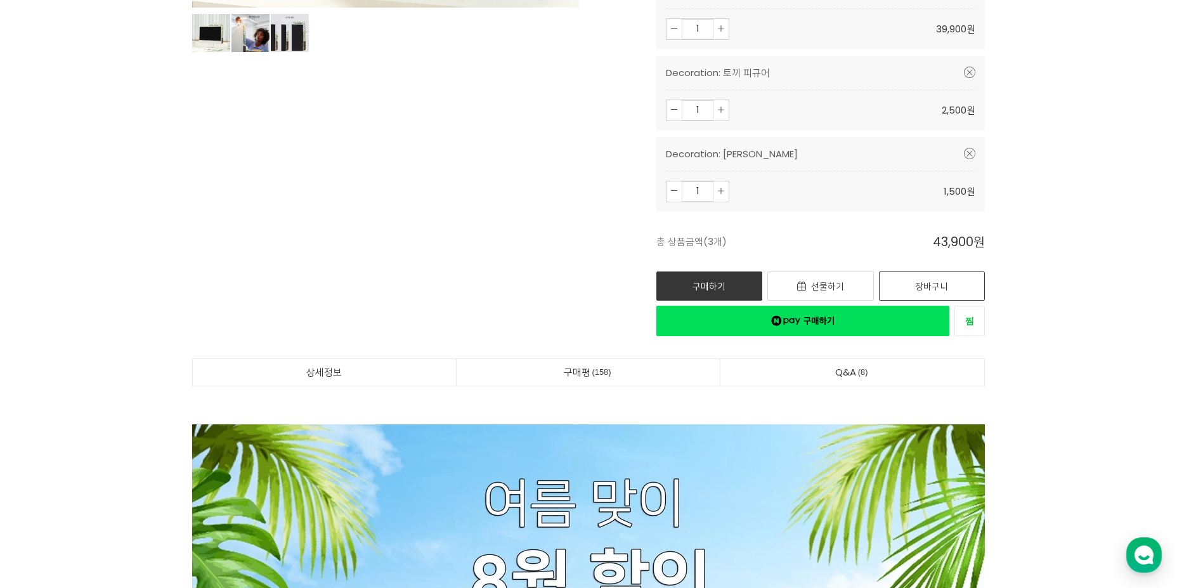
scroll to position [507, 0]
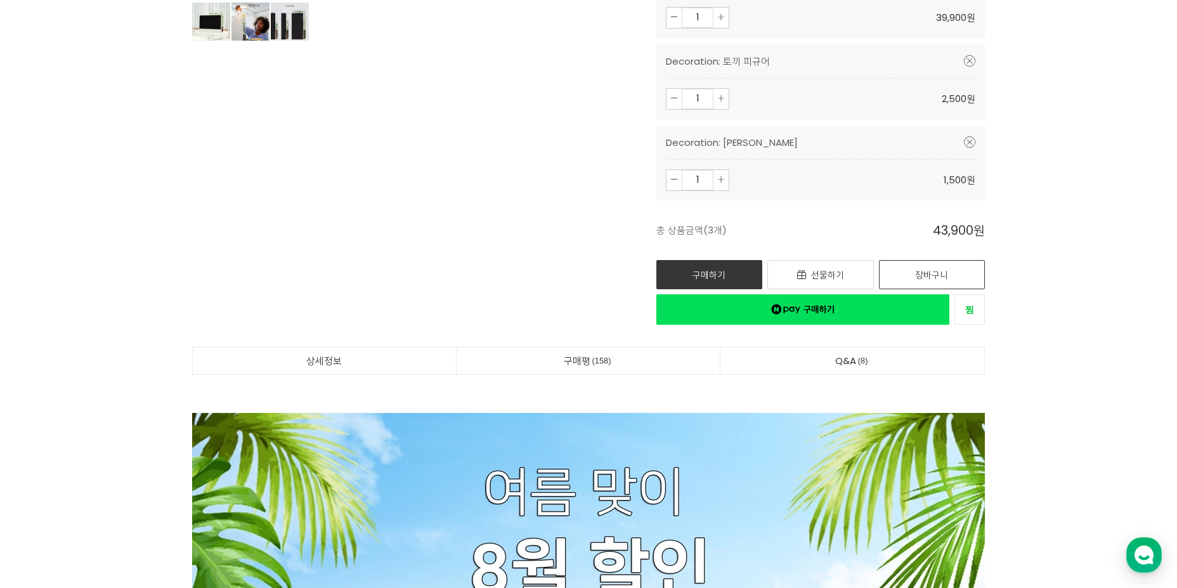
click at [919, 272] on link "장바구니" at bounding box center [932, 274] width 106 height 29
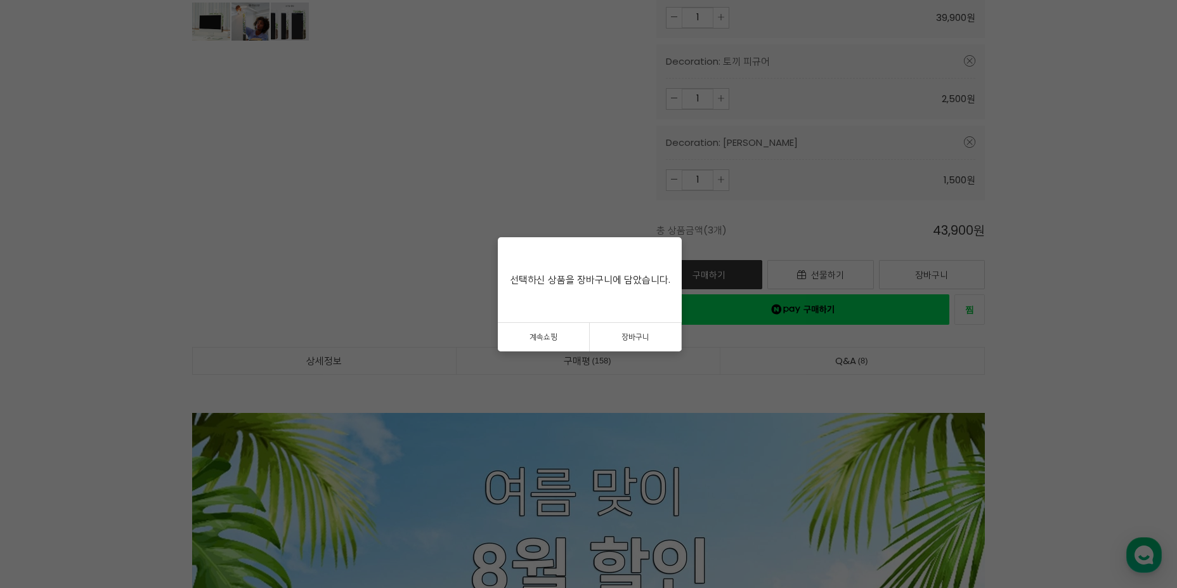
click at [633, 332] on link "장바구니" at bounding box center [636, 337] width 92 height 29
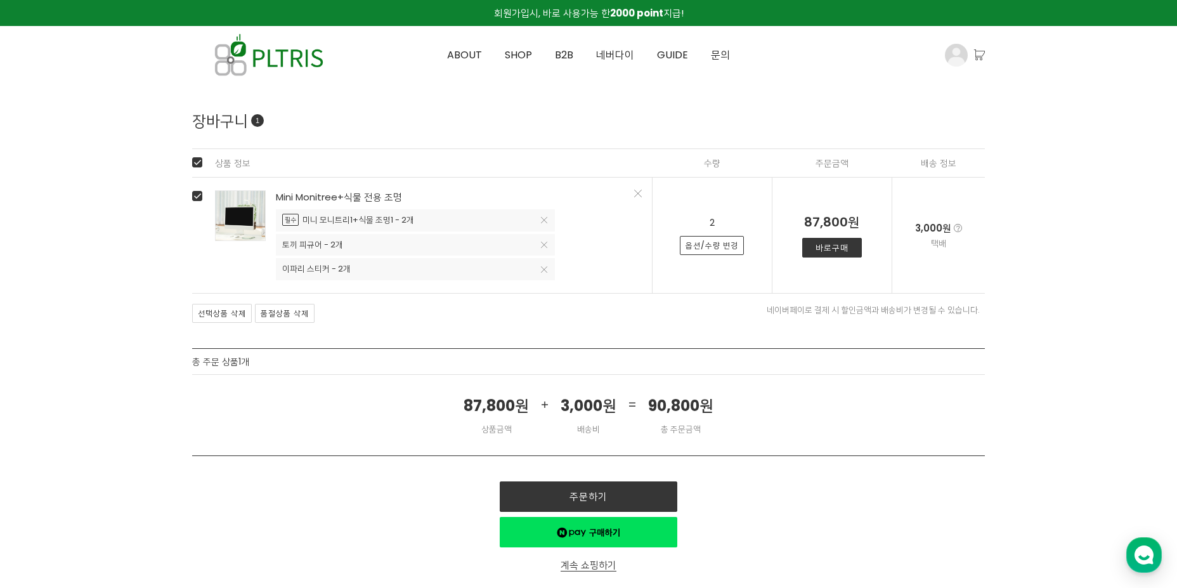
click at [701, 249] on link "옵션/수량 변경" at bounding box center [712, 245] width 64 height 19
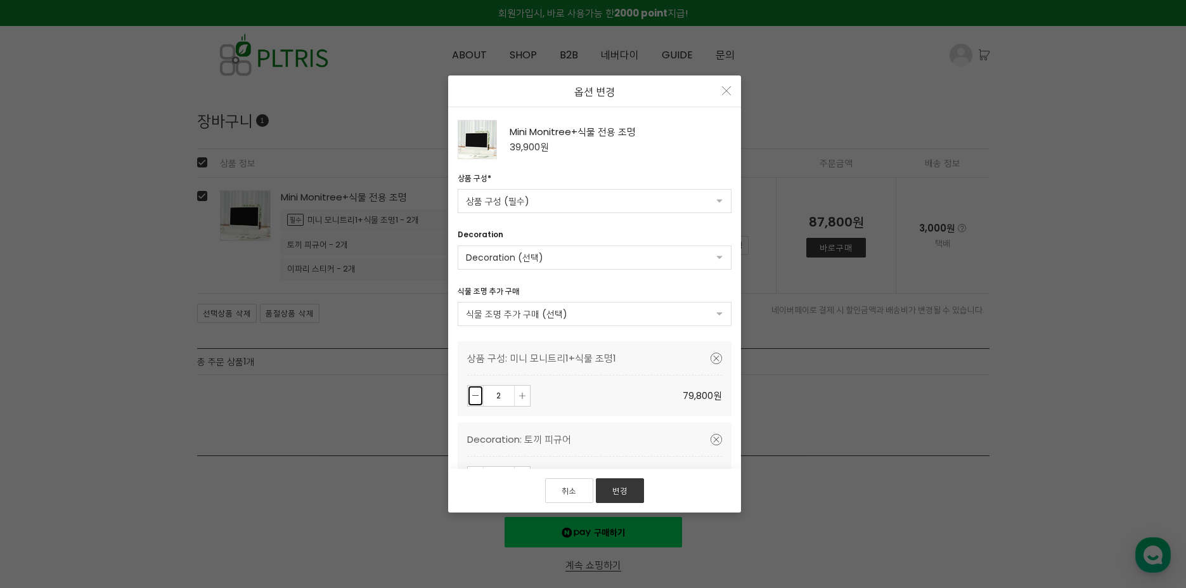
click at [476, 398] on icon at bounding box center [475, 395] width 6 height 6
click at [612, 489] on link "변경" at bounding box center [620, 490] width 48 height 25
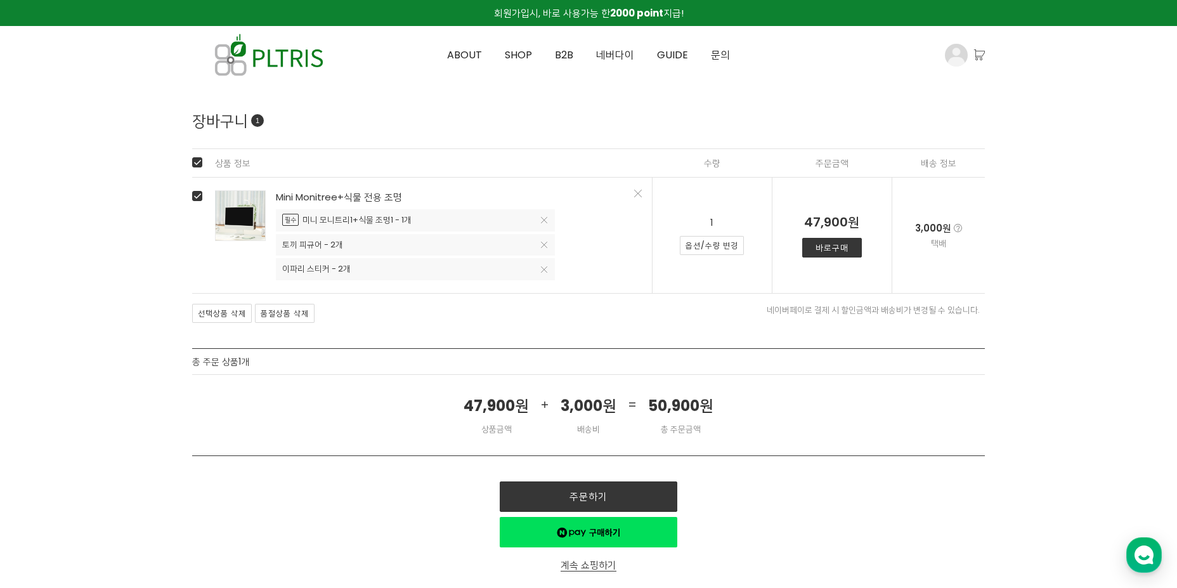
click at [330, 243] on span "토끼 피규어 - 2개" at bounding box center [312, 245] width 61 height 12
click at [543, 242] on icon at bounding box center [544, 245] width 6 height 6
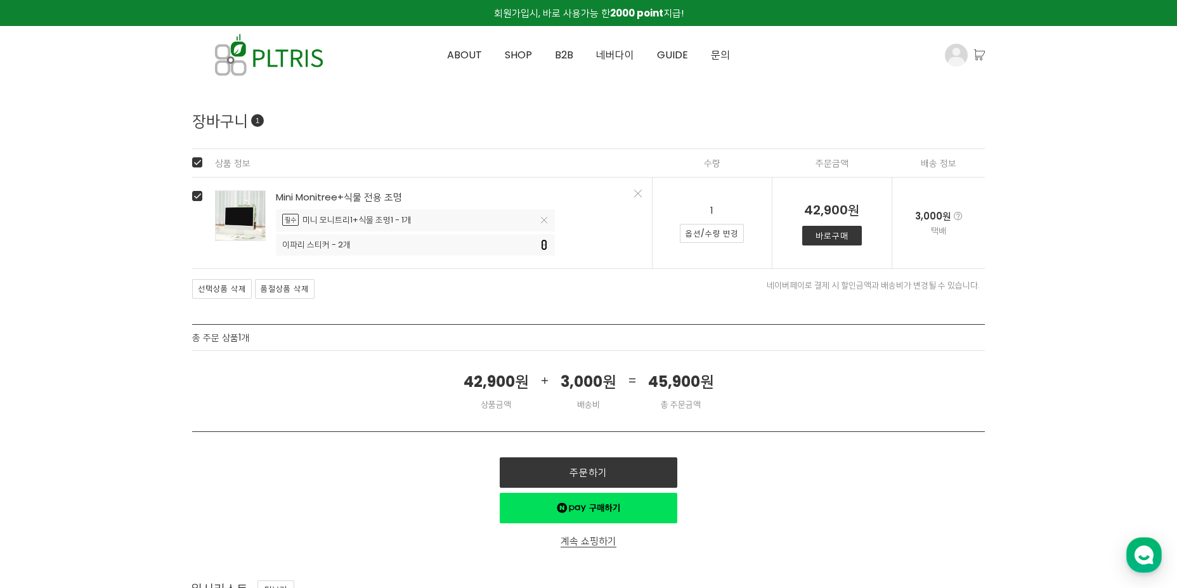
click at [543, 245] on icon at bounding box center [544, 245] width 6 height 6
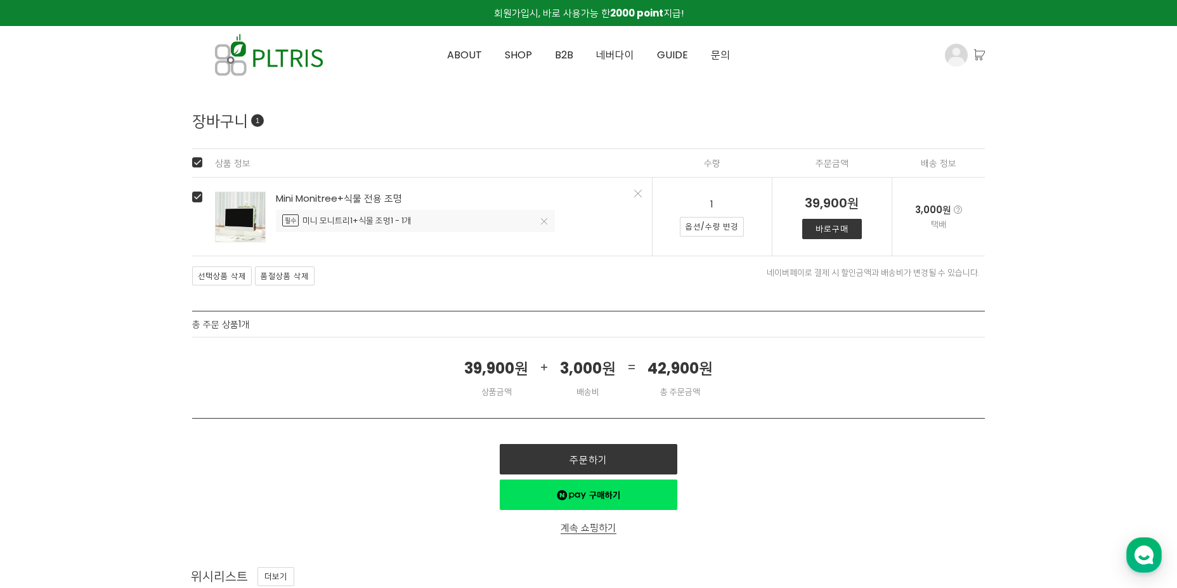
click at [696, 228] on link "옵션/수량 변경" at bounding box center [712, 226] width 64 height 19
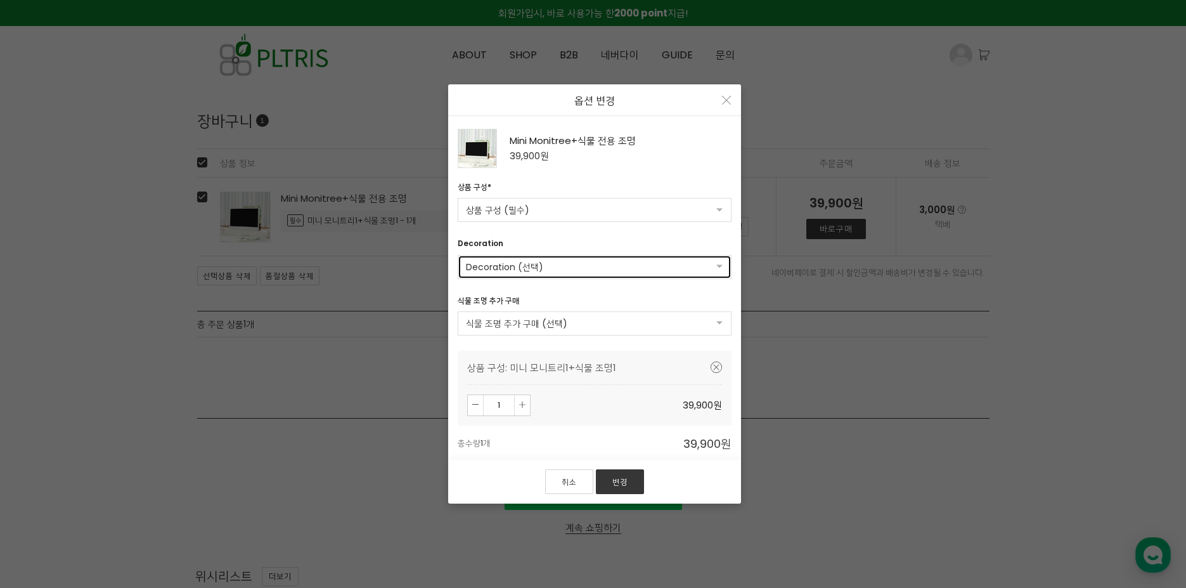
click at [581, 271] on link "Decoration (선택)" at bounding box center [595, 267] width 274 height 24
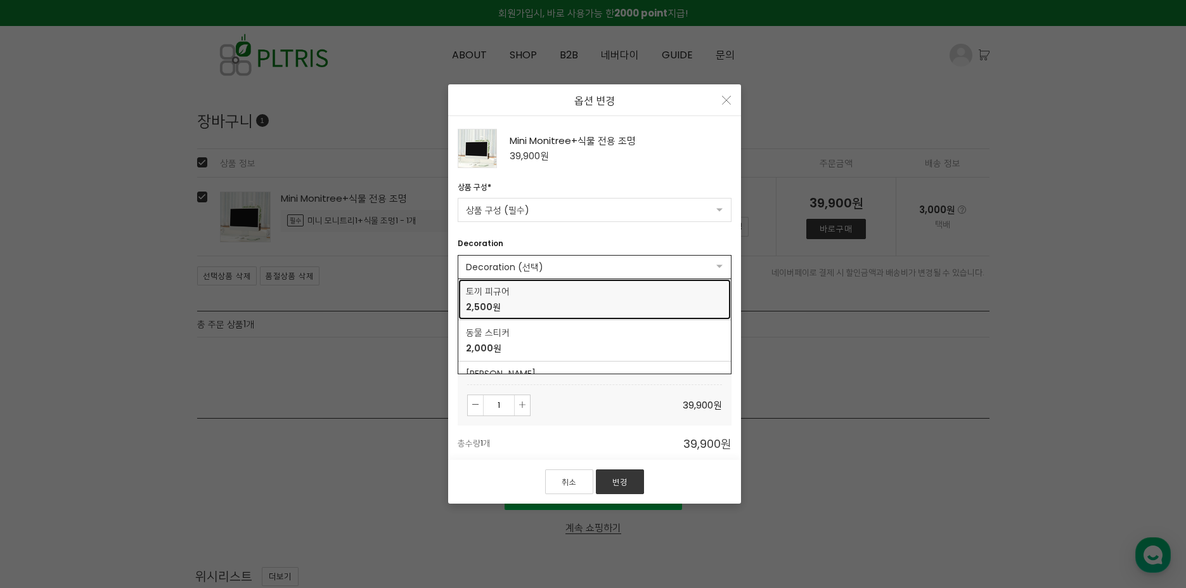
click at [568, 292] on span "토끼 피규어" at bounding box center [594, 291] width 257 height 13
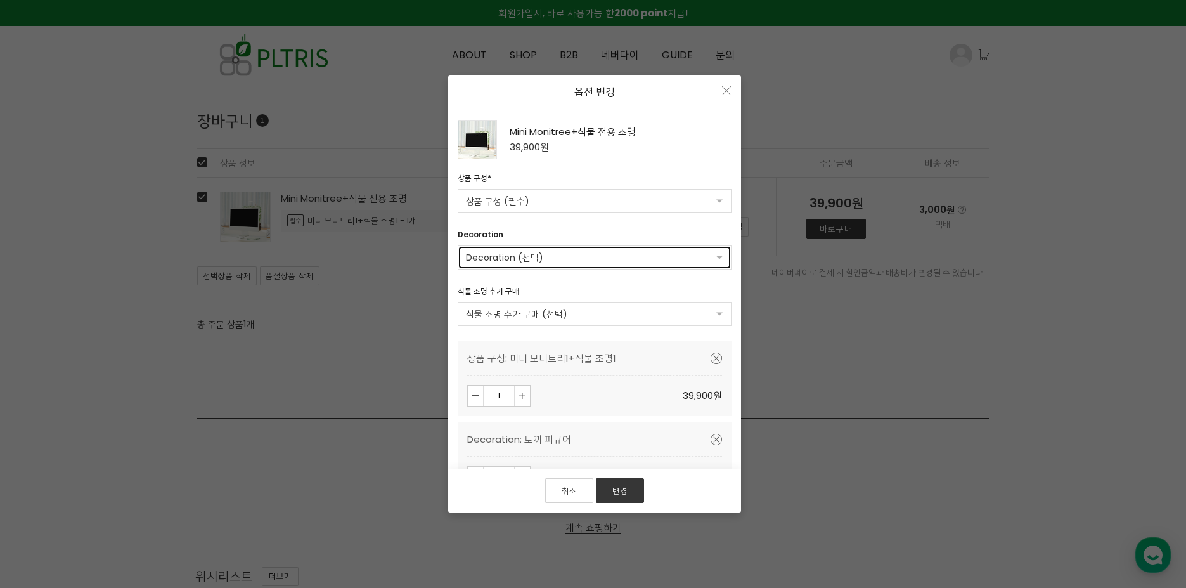
click at [581, 262] on link "Decoration (선택)" at bounding box center [595, 257] width 274 height 24
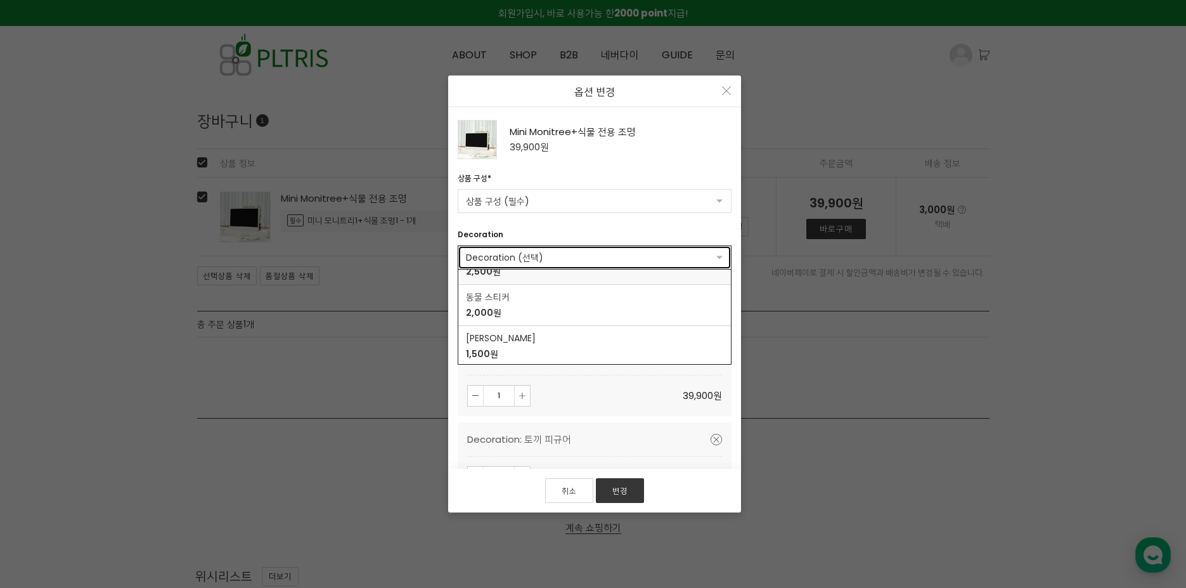
scroll to position [29, 0]
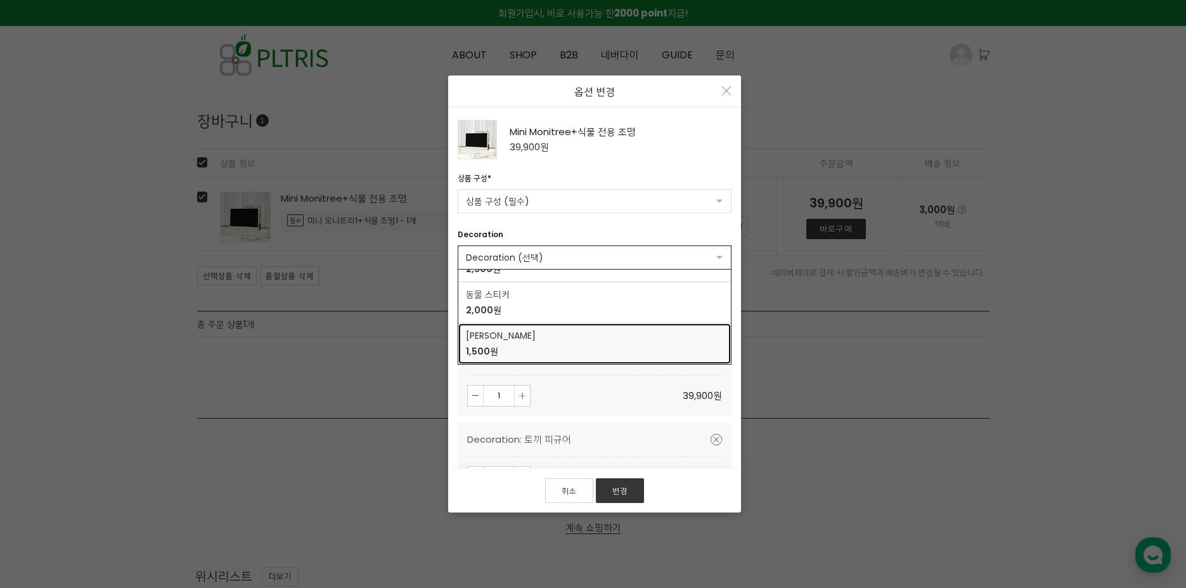
click at [508, 338] on span "이파리 스티커" at bounding box center [594, 335] width 257 height 13
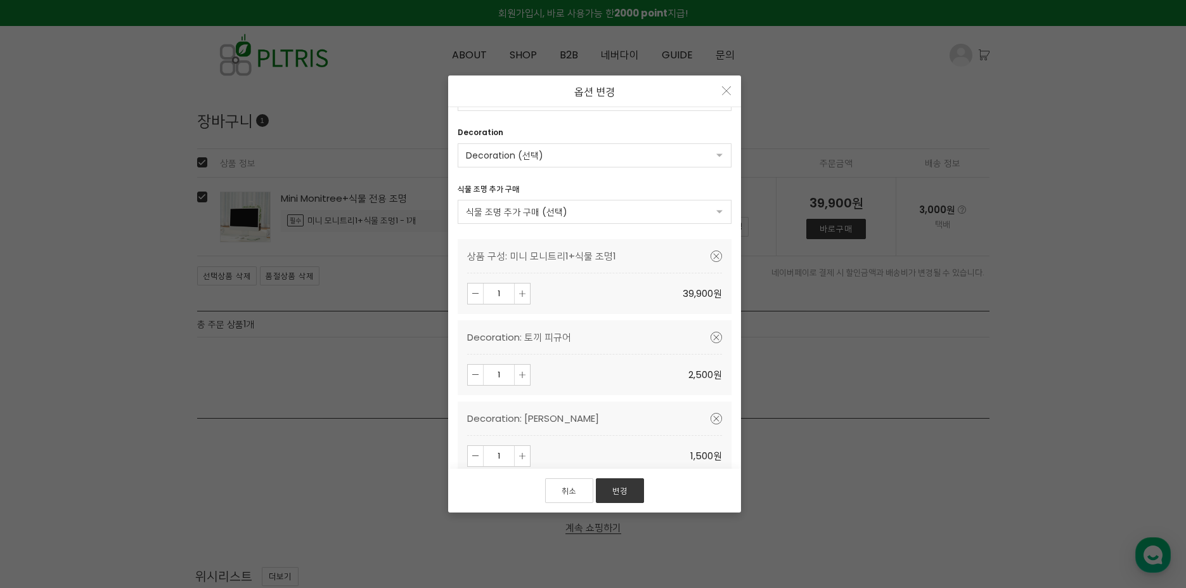
scroll to position [144, 0]
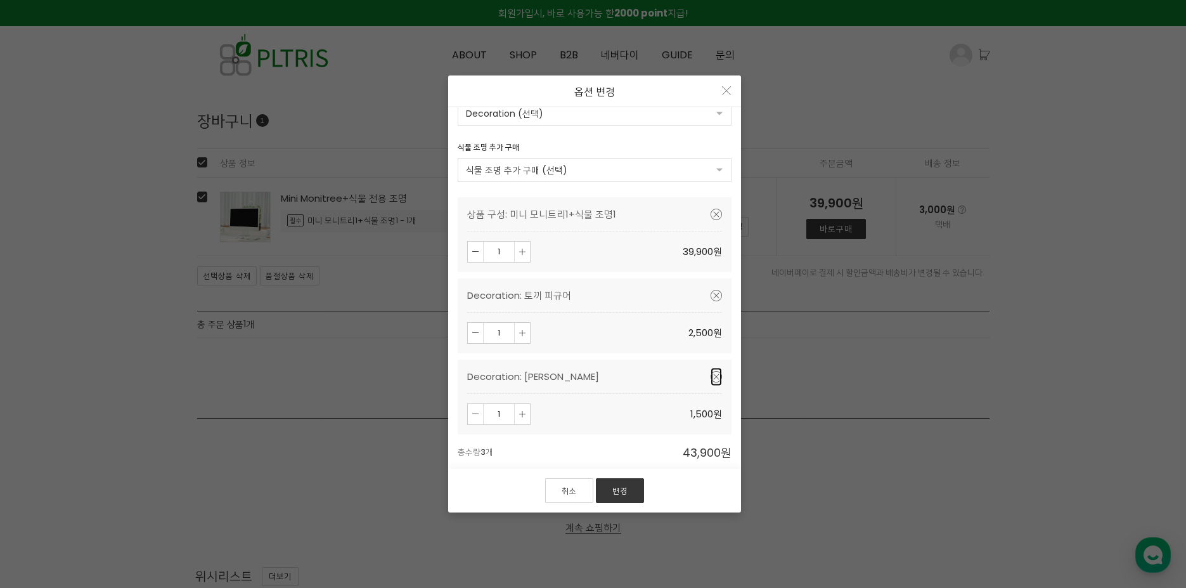
click at [711, 375] on icon at bounding box center [716, 376] width 11 height 11
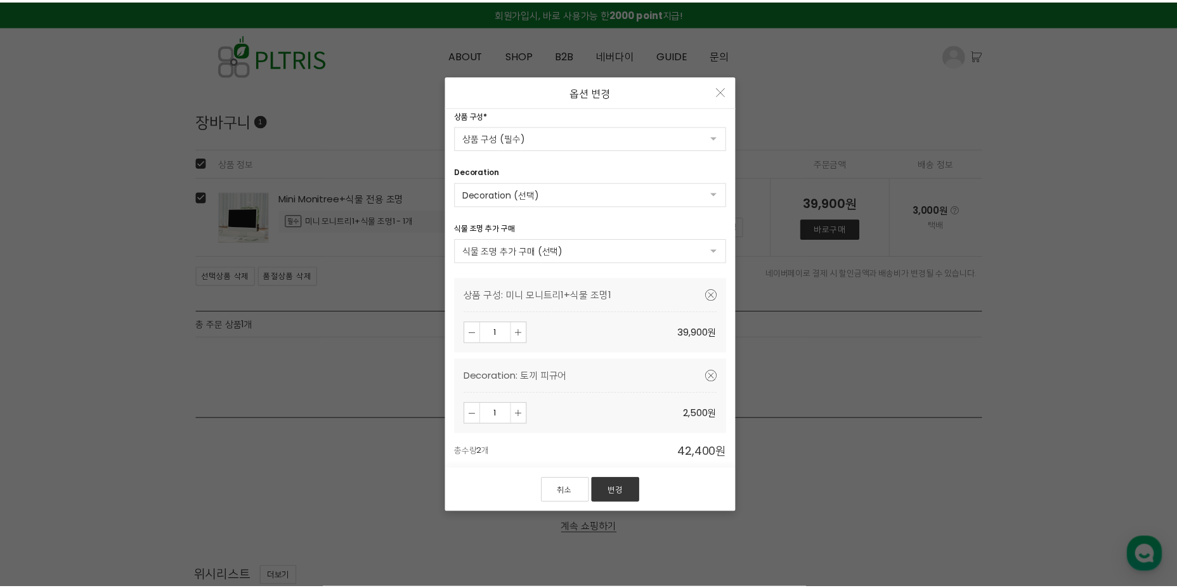
scroll to position [63, 0]
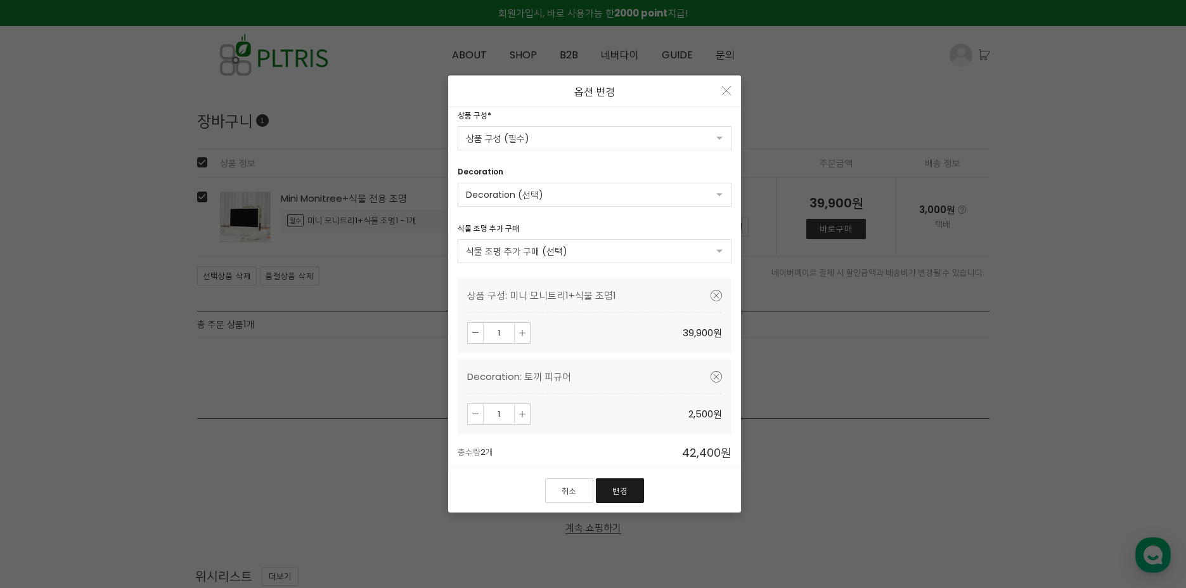
click at [610, 490] on link "변경" at bounding box center [620, 490] width 48 height 25
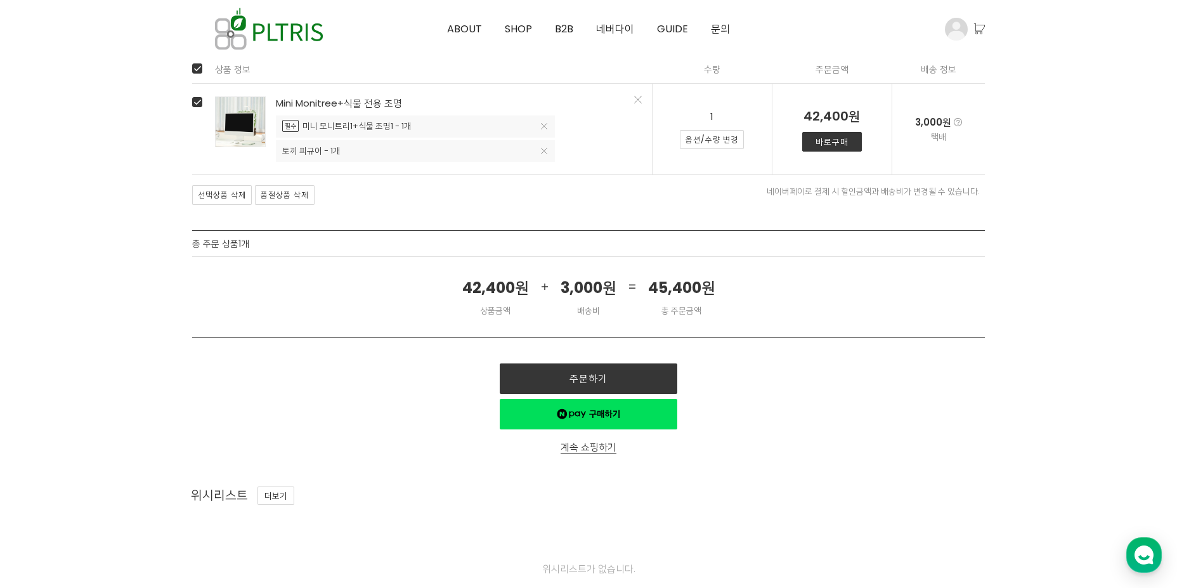
scroll to position [101, 0]
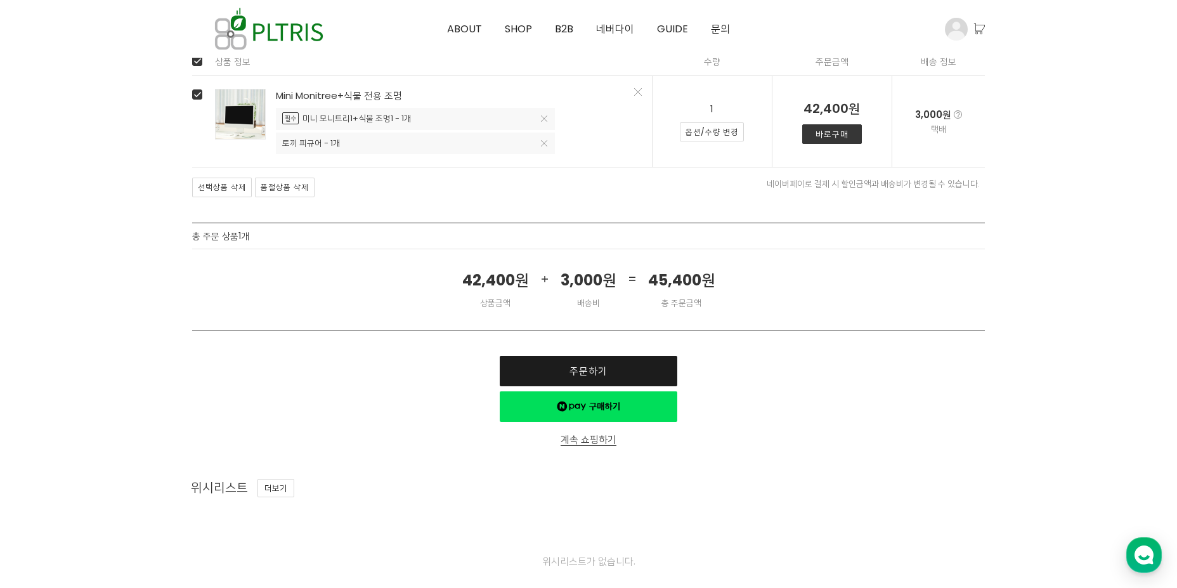
click at [601, 379] on link "주문하기" at bounding box center [588, 371] width 177 height 30
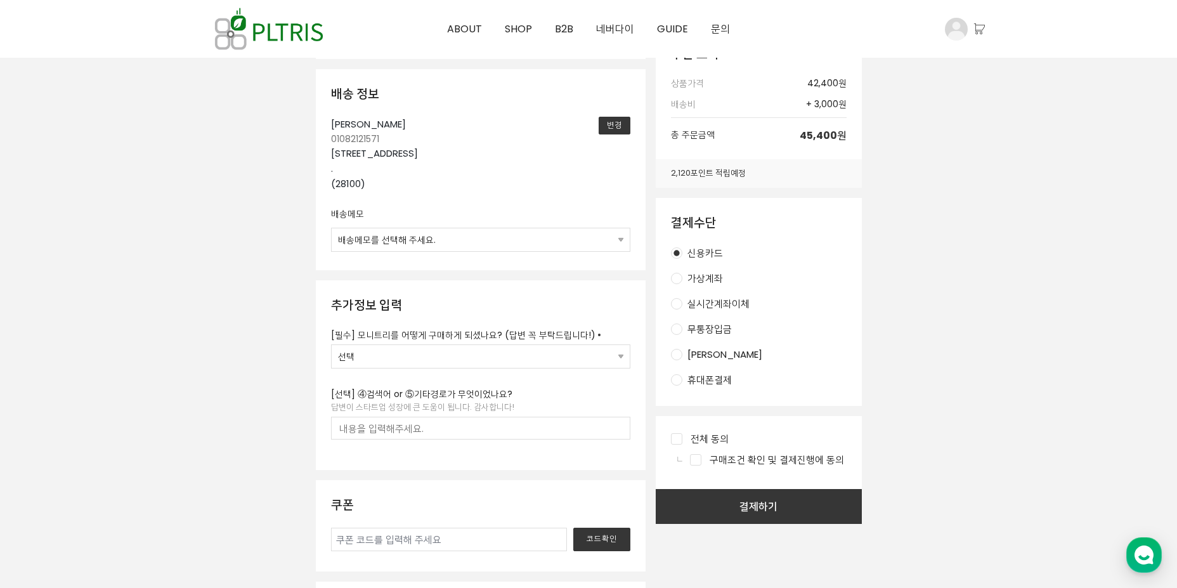
scroll to position [507, 0]
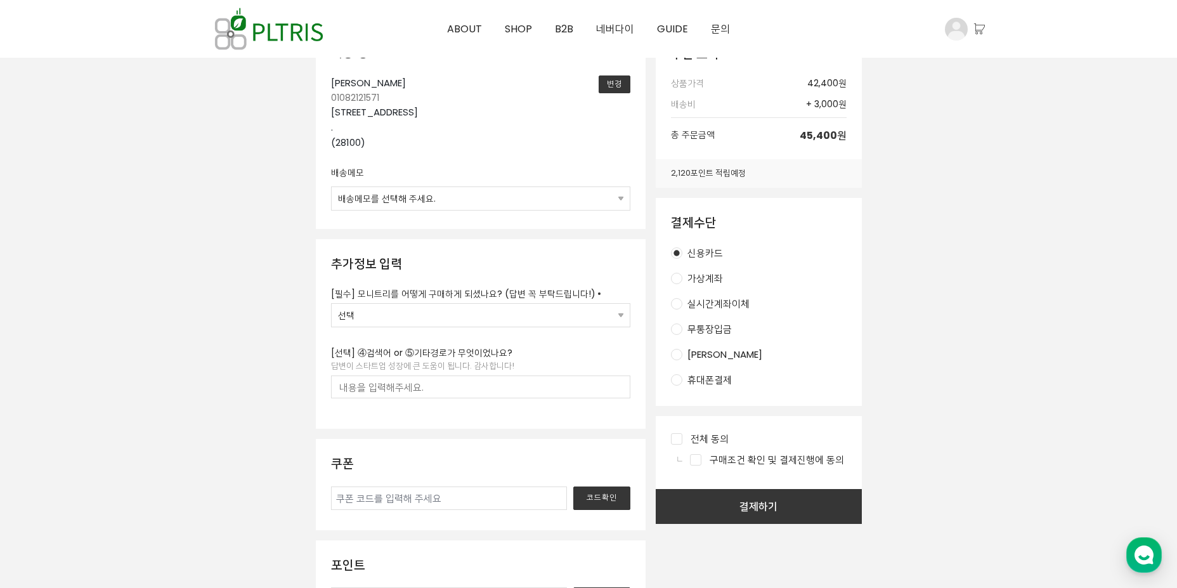
click at [434, 311] on select "선택 ① 인스타그램/페북 광고를 보고 구매 ② 회사 동료가 설치한 걸 보고 구매 ③ 친구 추천으로 구매 ④ 검색 중 우연히 알게되어 구매 ⑤ …" at bounding box center [481, 315] width 298 height 23
select select "④ 검색 중 우연히 알게되어 구매"
click at [332, 304] on select "선택 ① 인스타그램/페북 광고를 보고 구매 ② 회사 동료가 설치한 걸 보고 구매 ③ 친구 추천으로 구매 ④ 검색 중 우연히 알게되어 구매 ⑤ …" at bounding box center [481, 315] width 298 height 23
click at [413, 386] on input "text" at bounding box center [480, 386] width 299 height 23
type input "a"
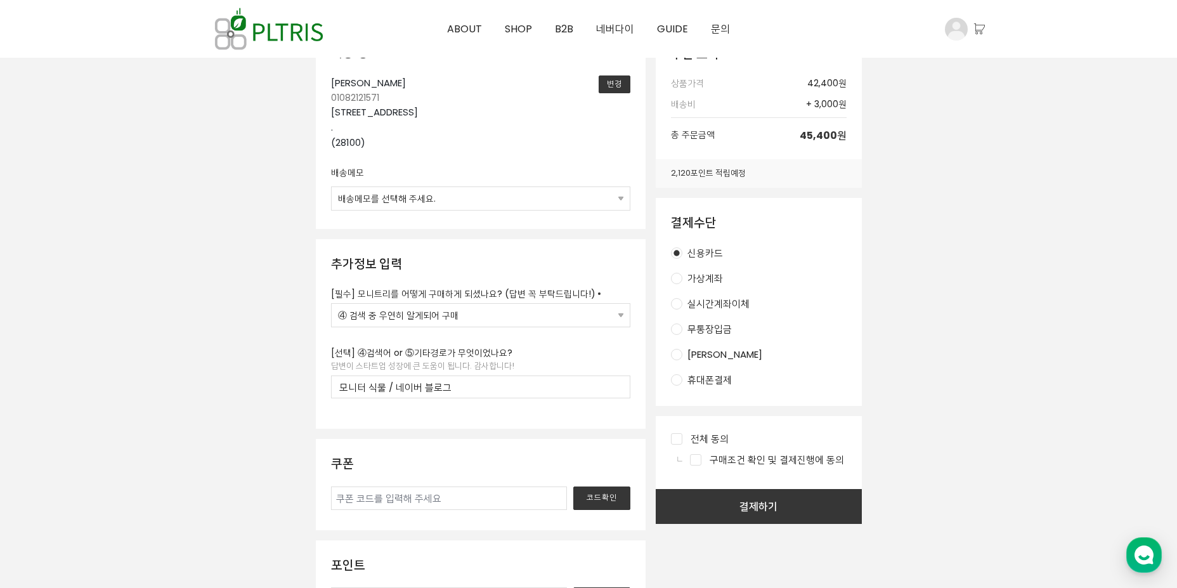
type input "모니터 식물 / 네이버 블로그"
click at [893, 291] on div "주문 상품 정보 Mini Monitree+식물 전용 조명 토끼 피규어 - 1개 2,500원 Mini Monitree+식물 전용 조명 필수 미니…" at bounding box center [588, 164] width 792 height 980
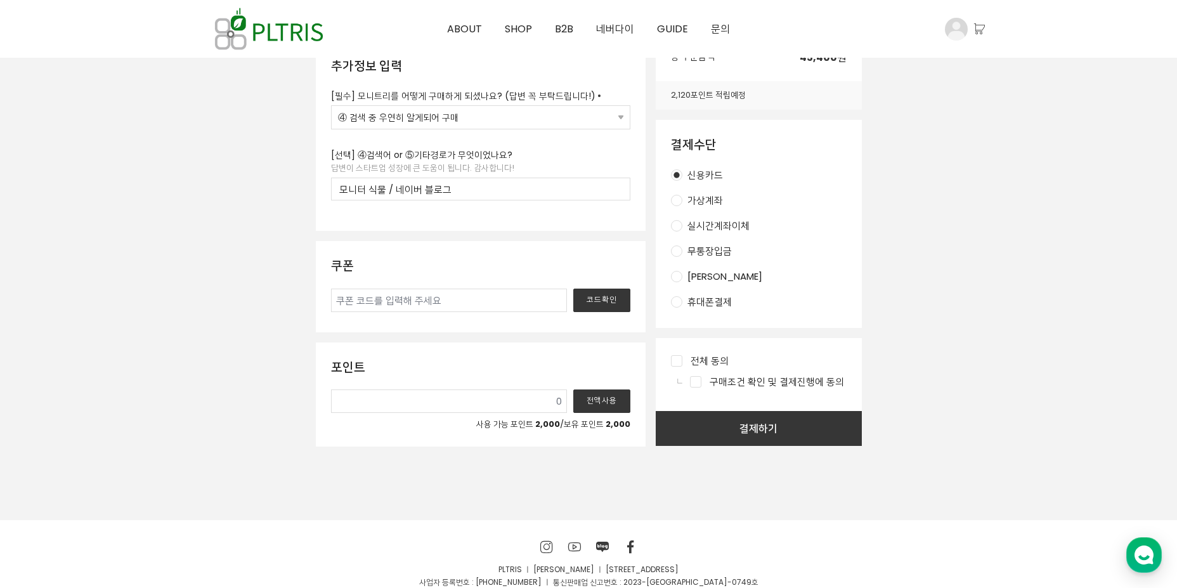
scroll to position [761, 0]
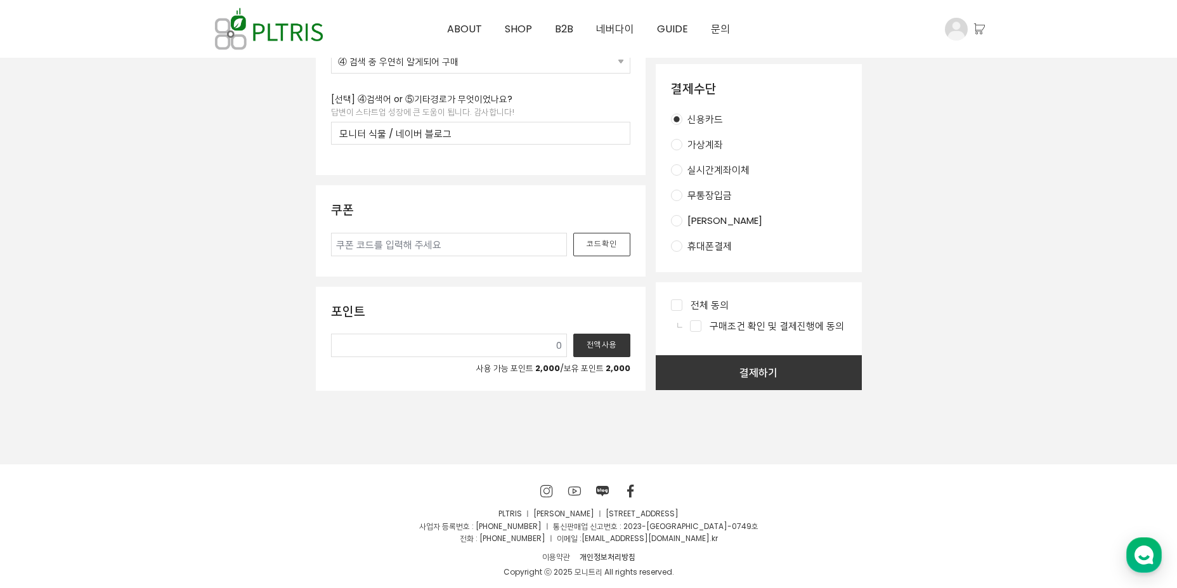
click at [596, 245] on button "코드확인" at bounding box center [601, 244] width 57 height 23
click at [593, 339] on button "전액사용" at bounding box center [601, 344] width 57 height 23
type input "2,000"
click at [709, 302] on span "전체 동의" at bounding box center [709, 304] width 38 height 13
click at [682, 302] on input "전체 동의" at bounding box center [676, 304] width 11 height 11
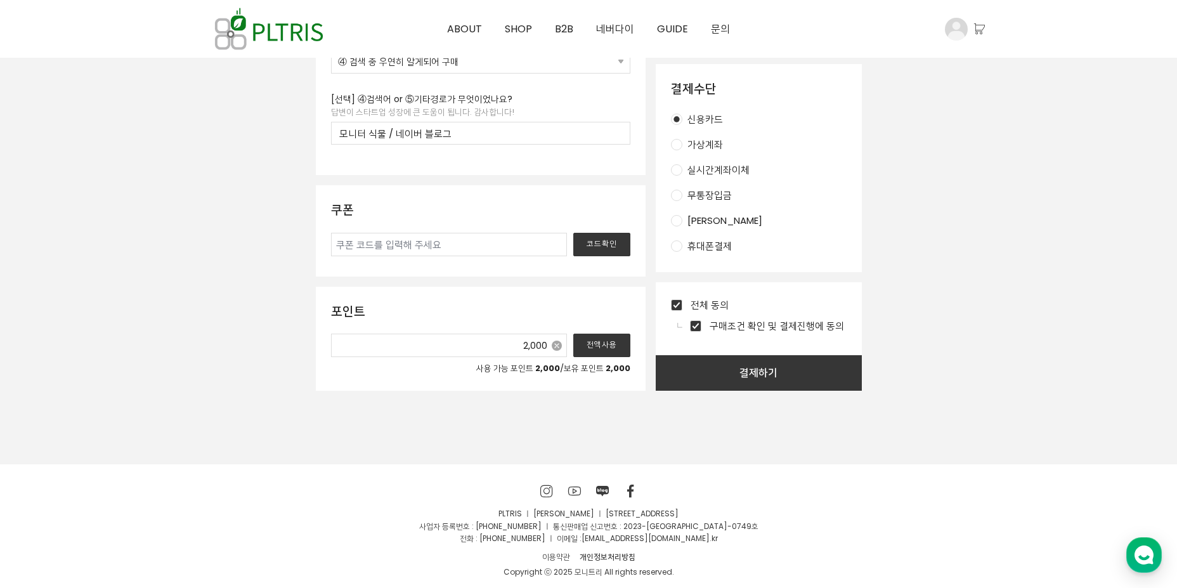
checkbox input "true"
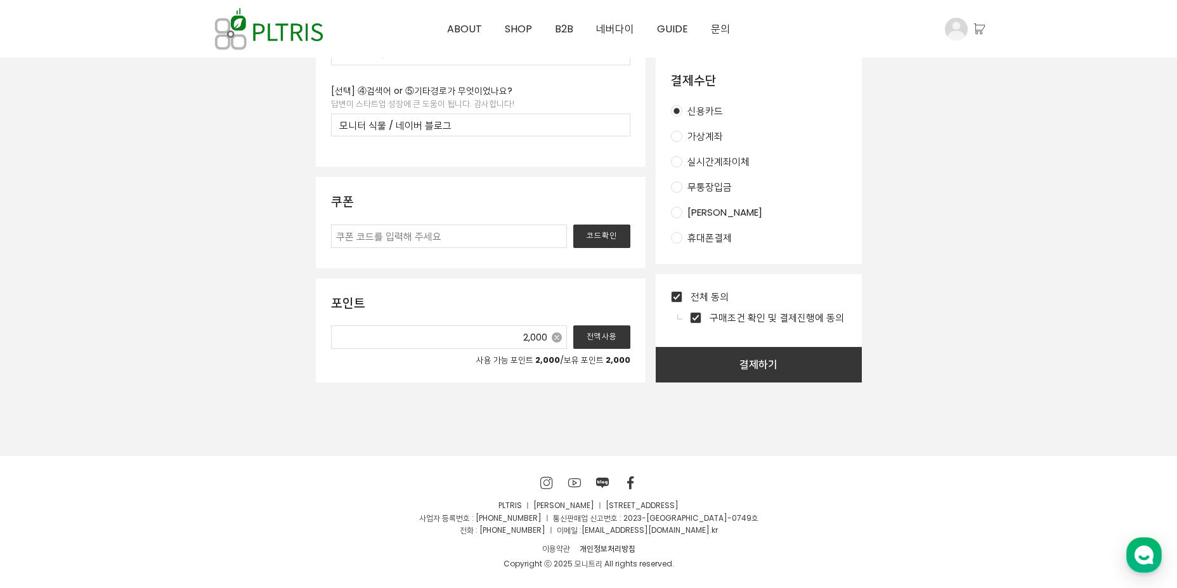
scroll to position [770, 0]
click at [759, 367] on button "결제하기" at bounding box center [758, 363] width 206 height 35
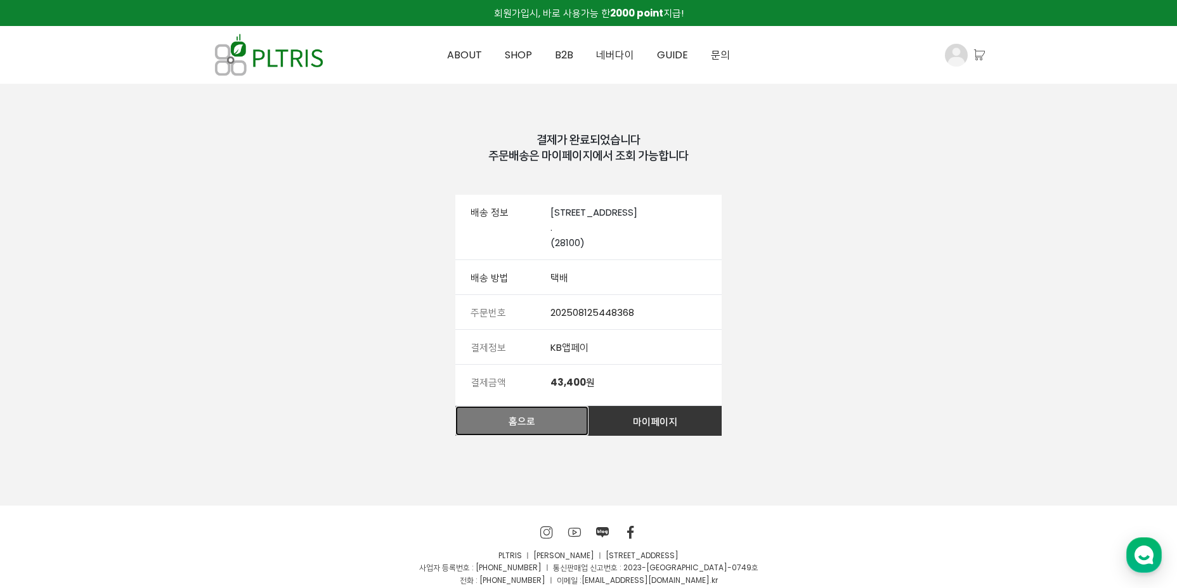
click at [572, 431] on link "홈으로" at bounding box center [521, 421] width 133 height 30
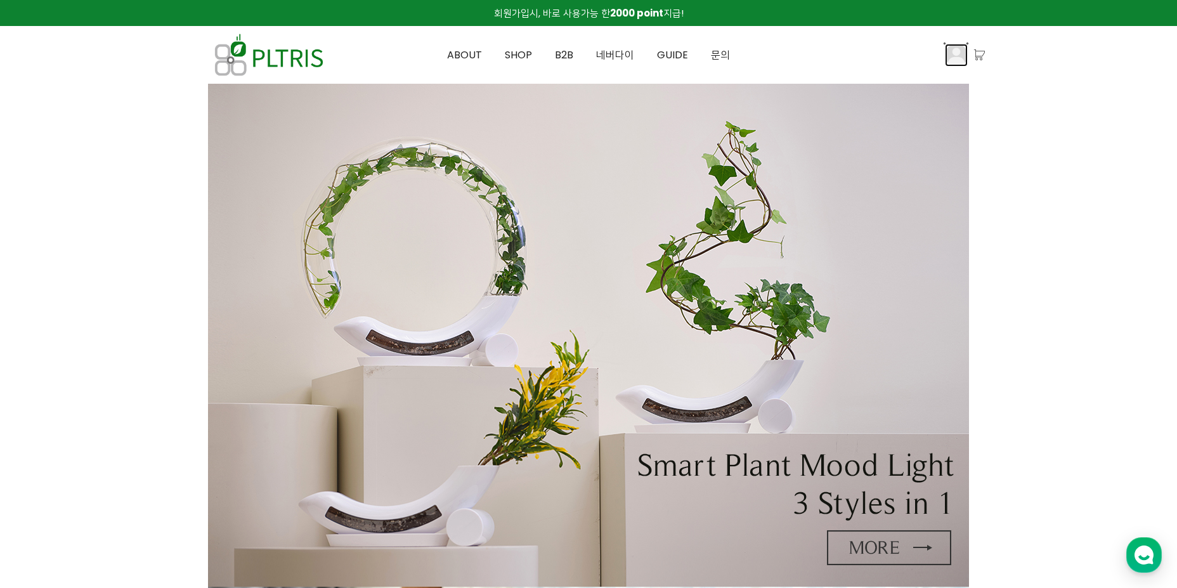
click at [959, 59] on img at bounding box center [956, 55] width 23 height 23
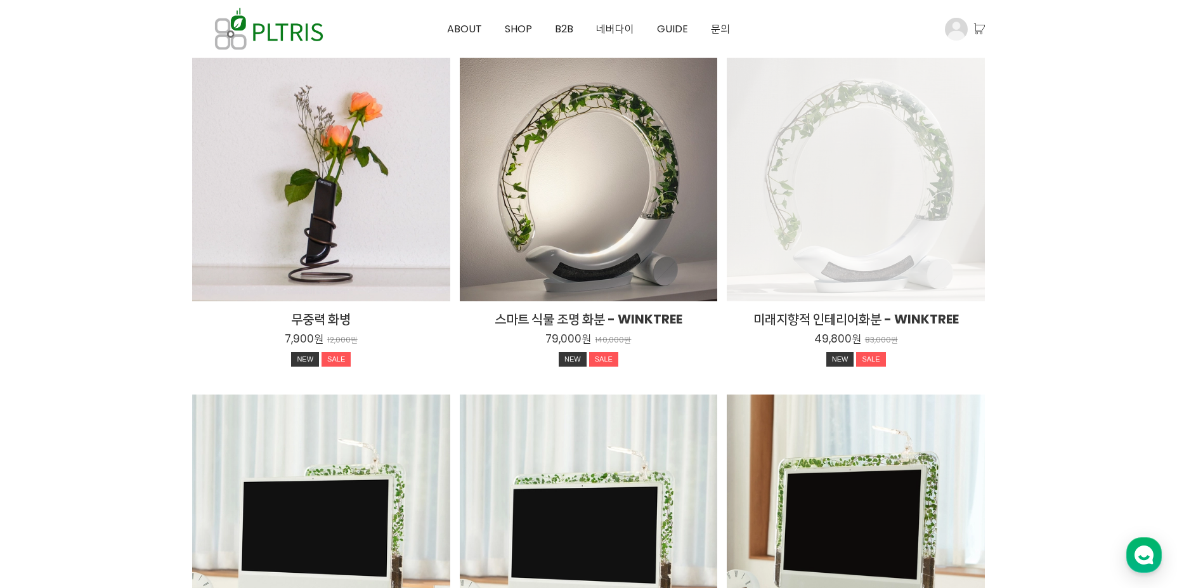
scroll to position [1648, 0]
